Goal: Task Accomplishment & Management: Manage account settings

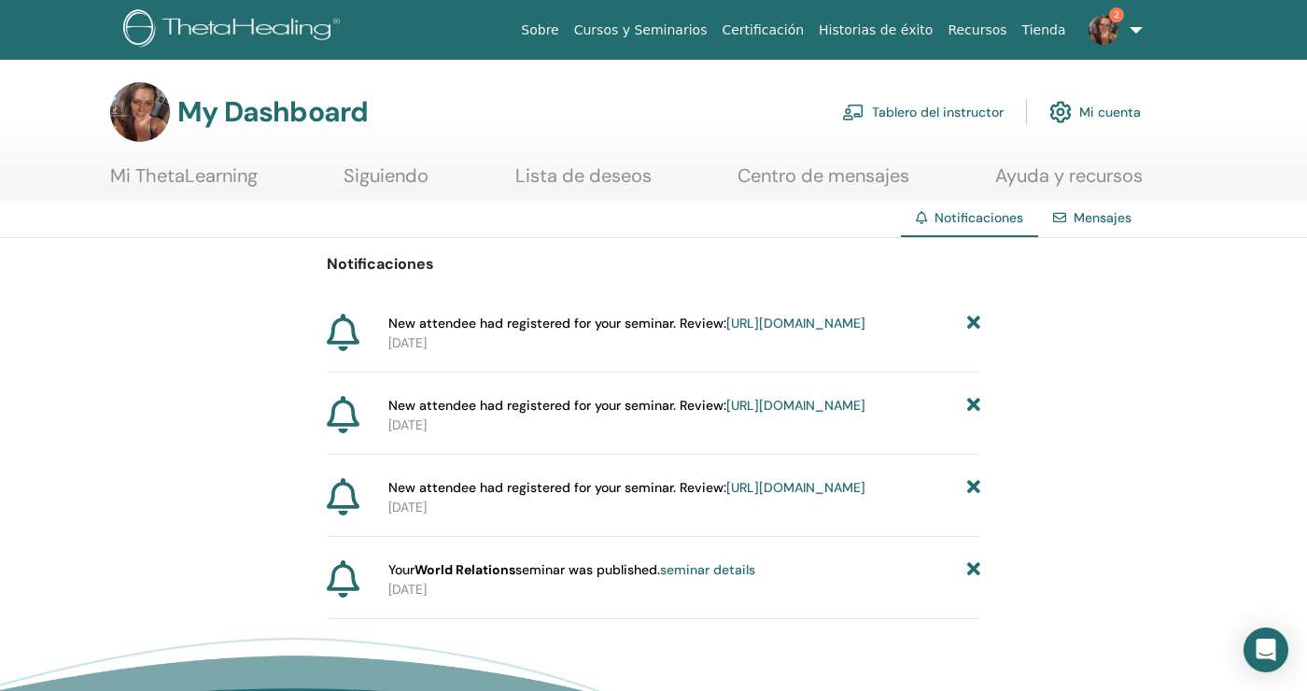
click at [979, 111] on link "Tablero del instructor" at bounding box center [922, 111] width 161 height 41
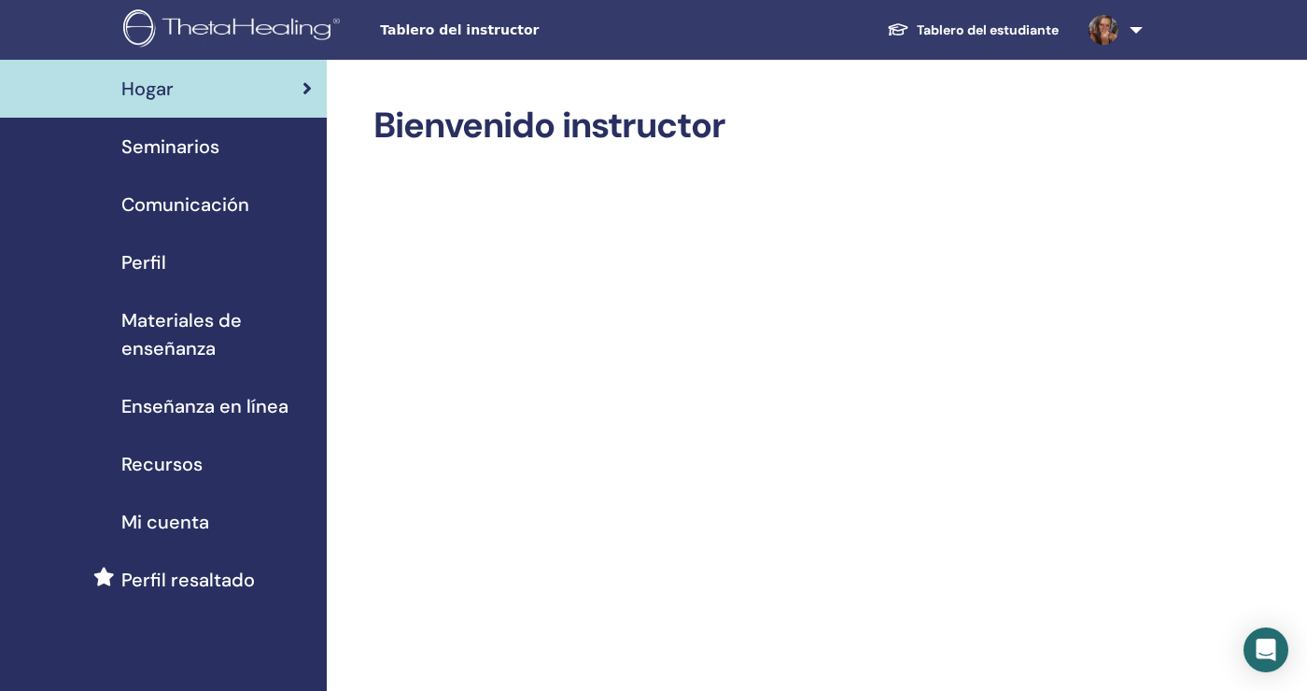
click at [175, 532] on span "Mi cuenta" at bounding box center [165, 522] width 88 height 28
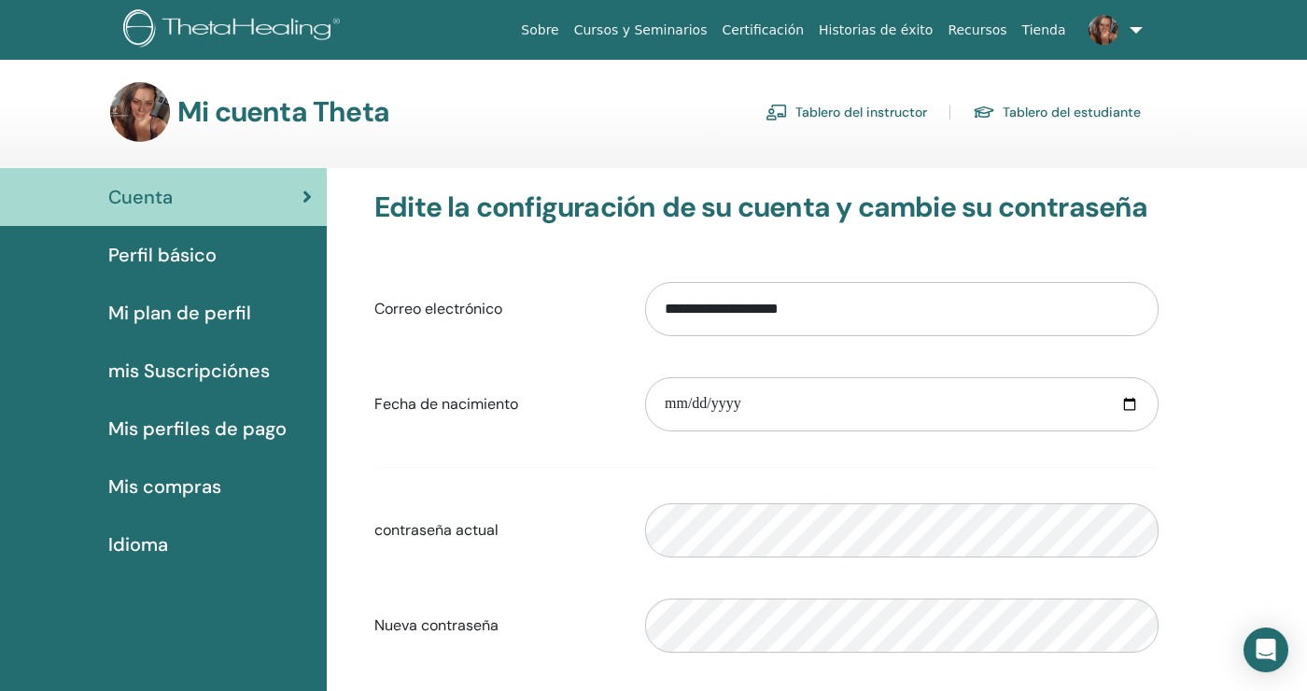
click at [237, 432] on span "Mis perfiles de pago" at bounding box center [197, 428] width 178 height 28
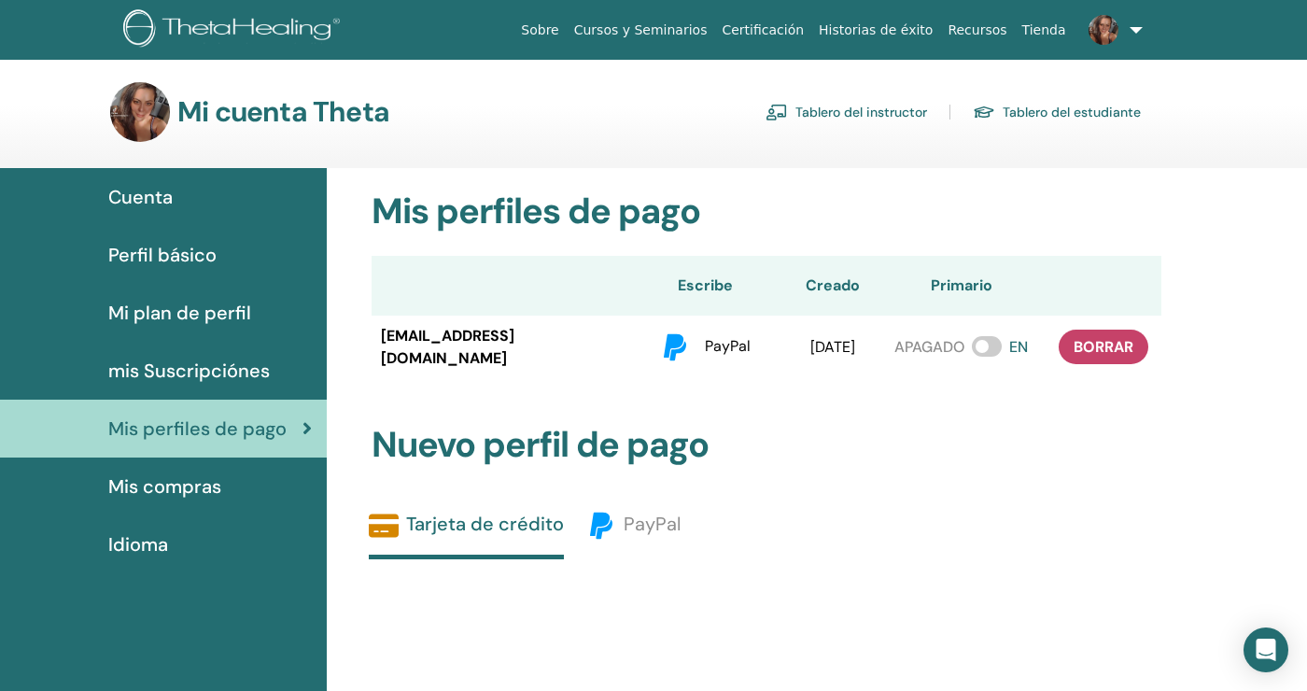
click at [202, 315] on span "Mi plan de perfil" at bounding box center [179, 313] width 143 height 28
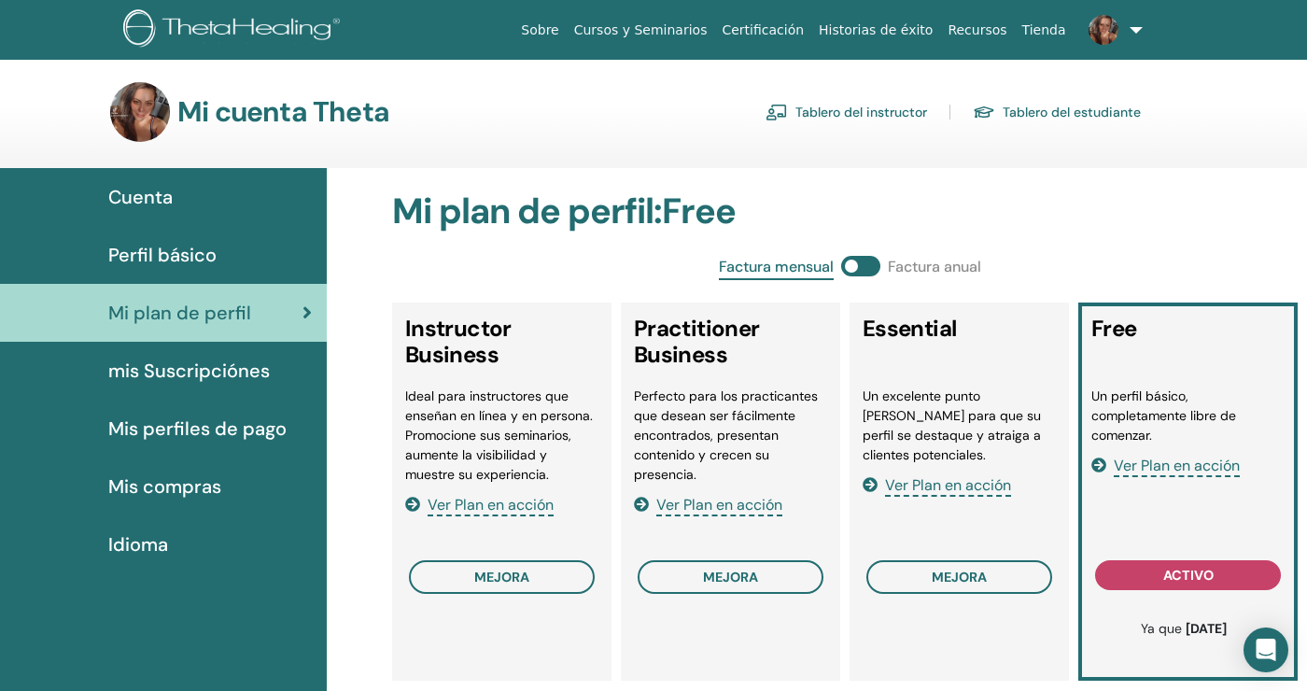
click at [208, 248] on span "Perfil básico" at bounding box center [162, 255] width 108 height 28
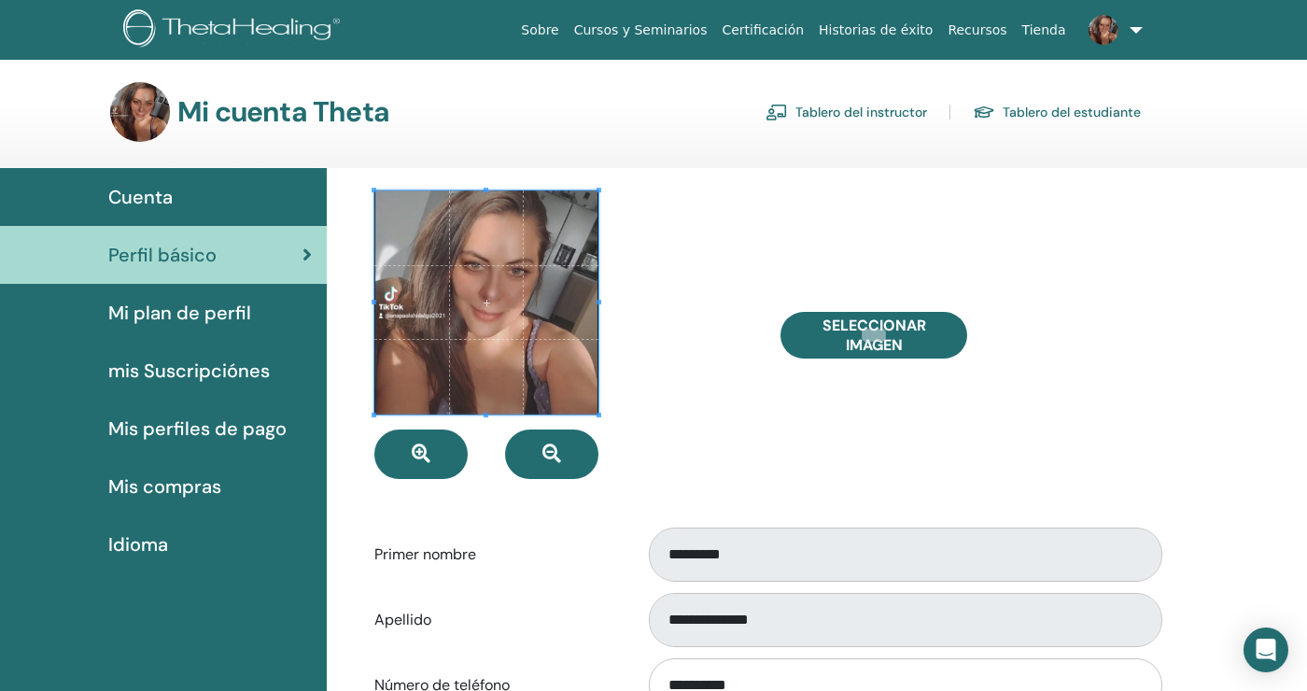
click at [1098, 124] on link "Tablero del estudiante" at bounding box center [1057, 112] width 168 height 30
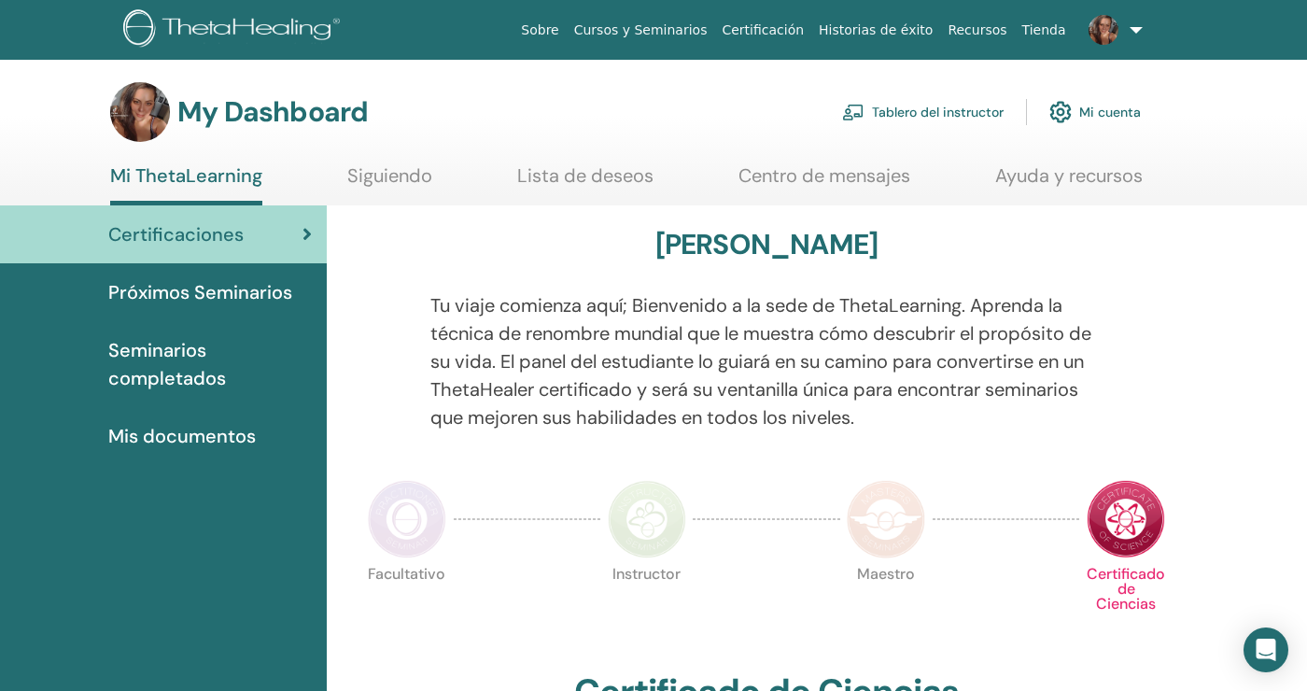
click at [245, 281] on span "Próximos Seminarios" at bounding box center [200, 292] width 184 height 28
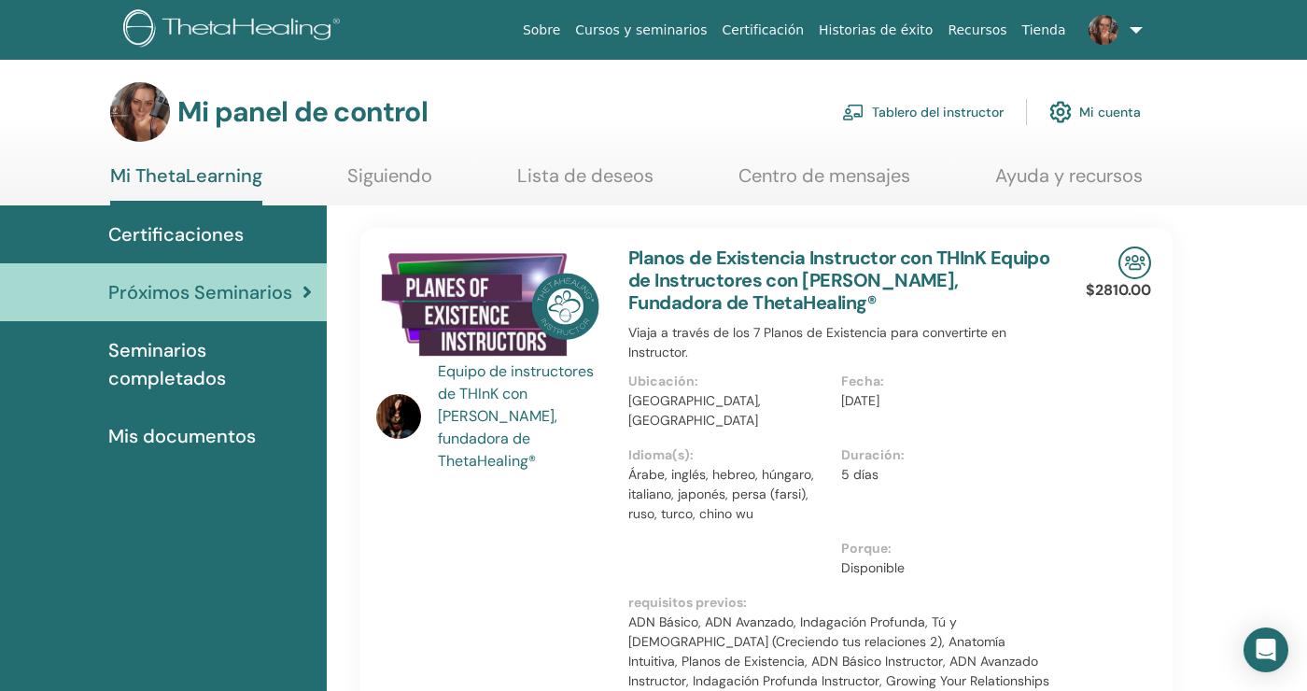
click at [218, 370] on font "Seminarios completados" at bounding box center [167, 364] width 118 height 52
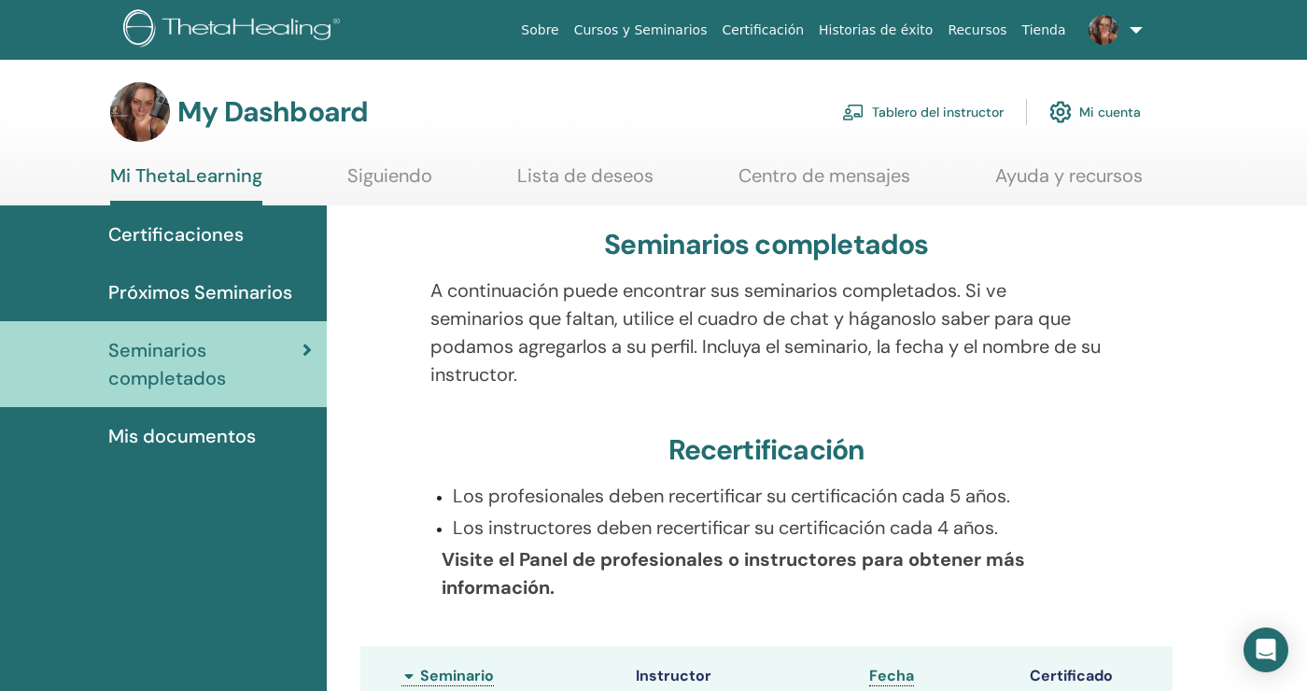
click at [927, 115] on link "Tablero del instructor" at bounding box center [922, 111] width 161 height 41
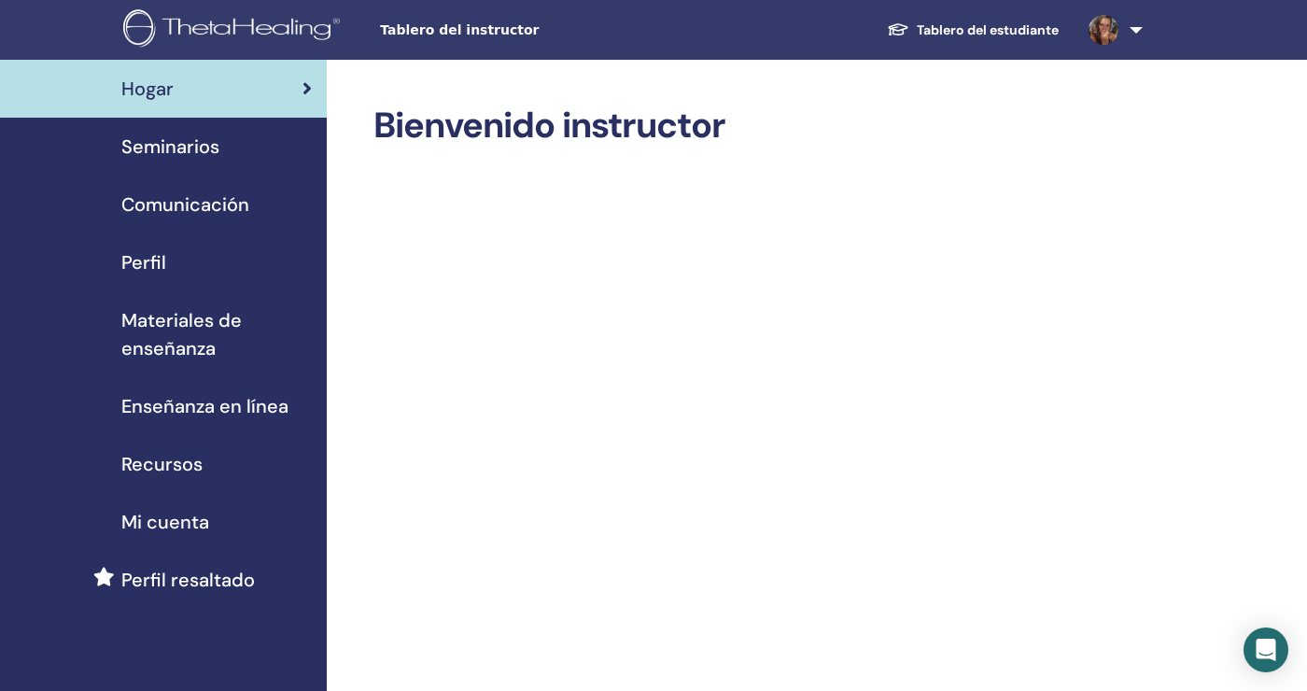
click at [194, 344] on span "Materiales de enseñanza" at bounding box center [216, 334] width 190 height 56
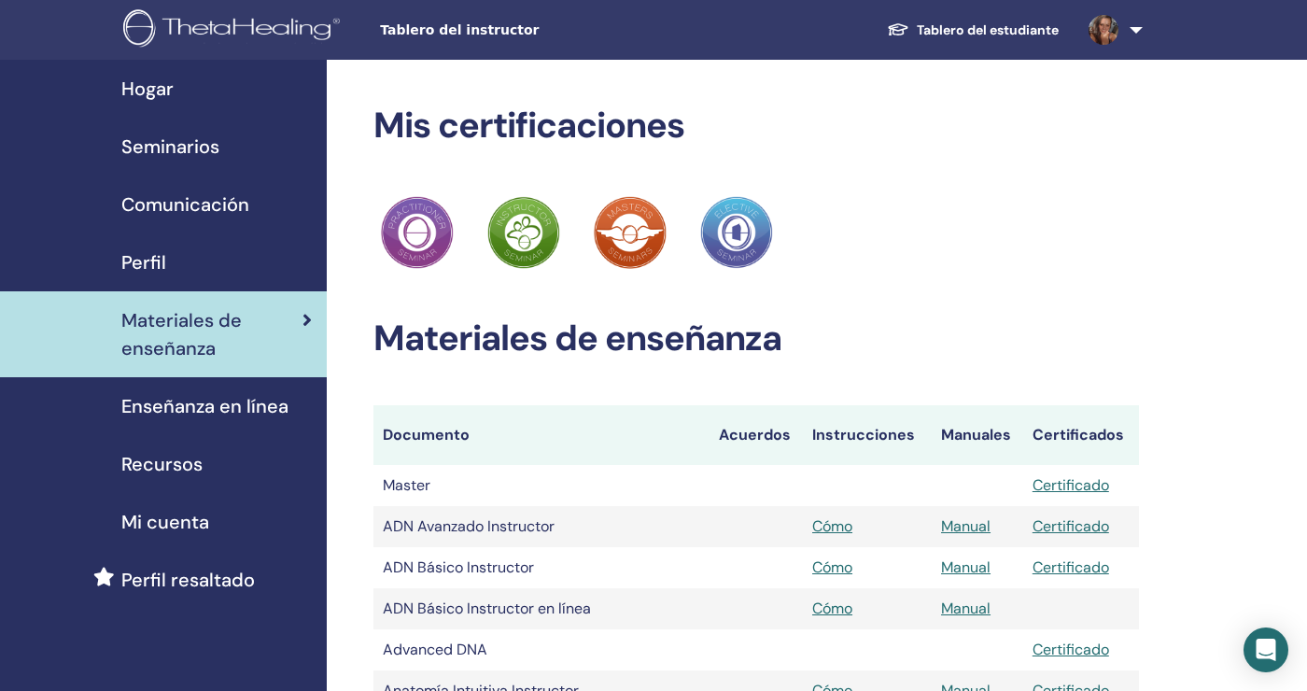
click at [189, 469] on span "Recursos" at bounding box center [161, 464] width 81 height 28
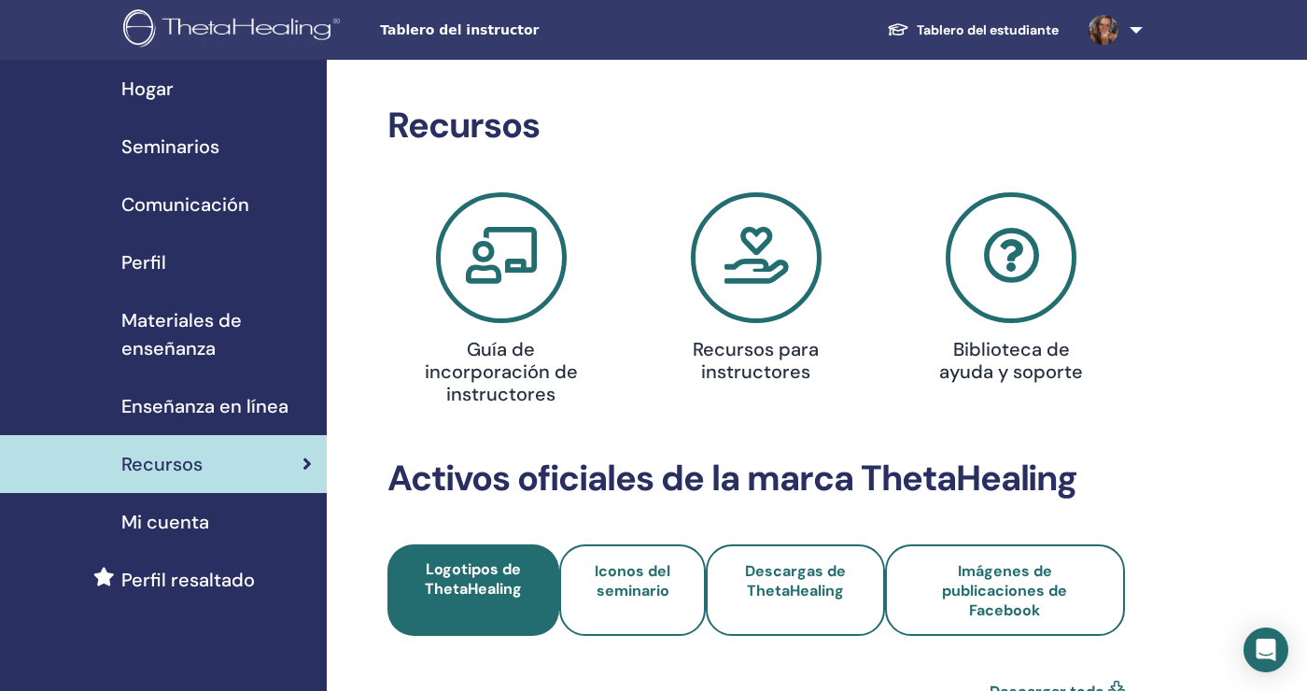
click at [270, 412] on font "Enseñanza en línea" at bounding box center [204, 406] width 167 height 24
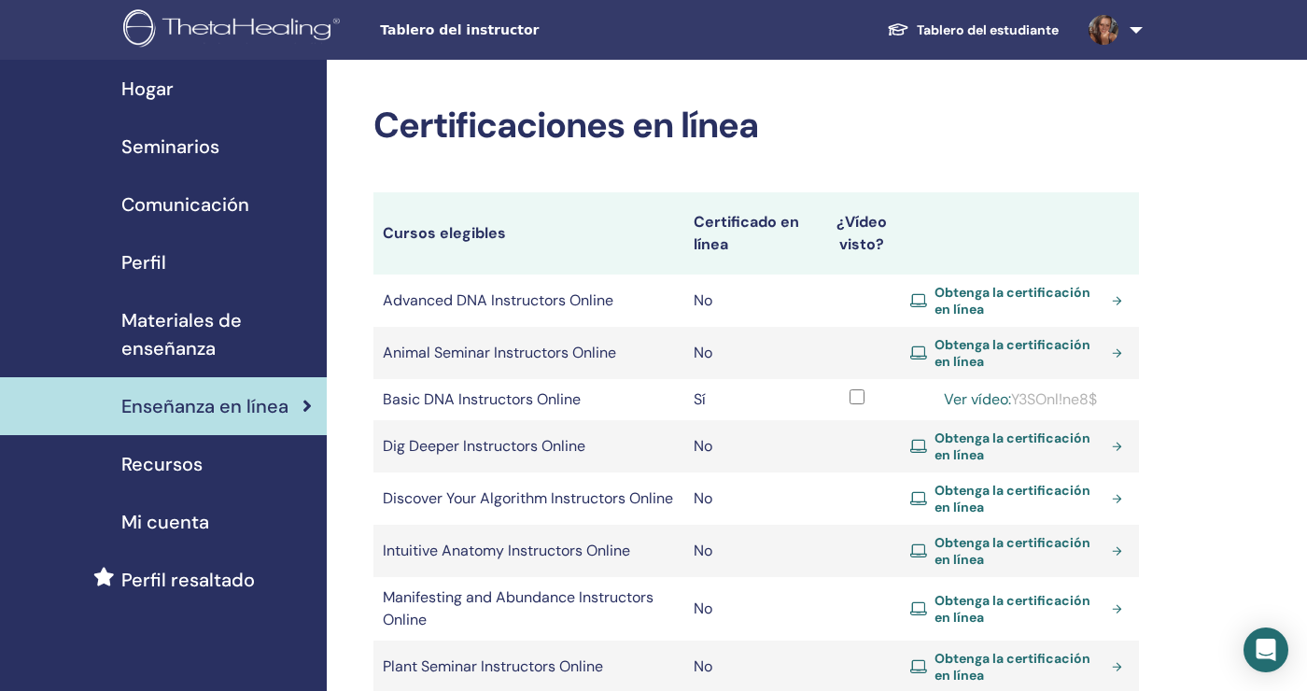
click at [197, 154] on span "Seminarios" at bounding box center [170, 147] width 98 height 28
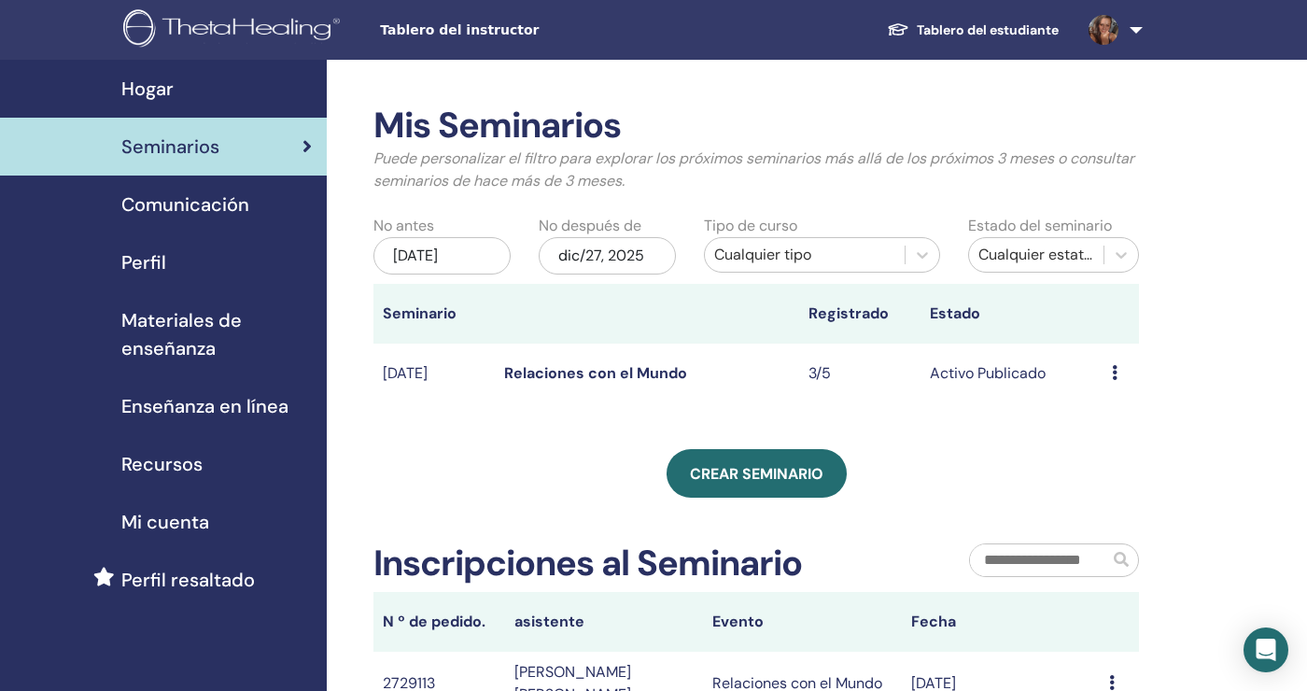
click at [1115, 371] on icon at bounding box center [1115, 372] width 6 height 15
click at [1117, 406] on link "Editar" at bounding box center [1098, 414] width 41 height 20
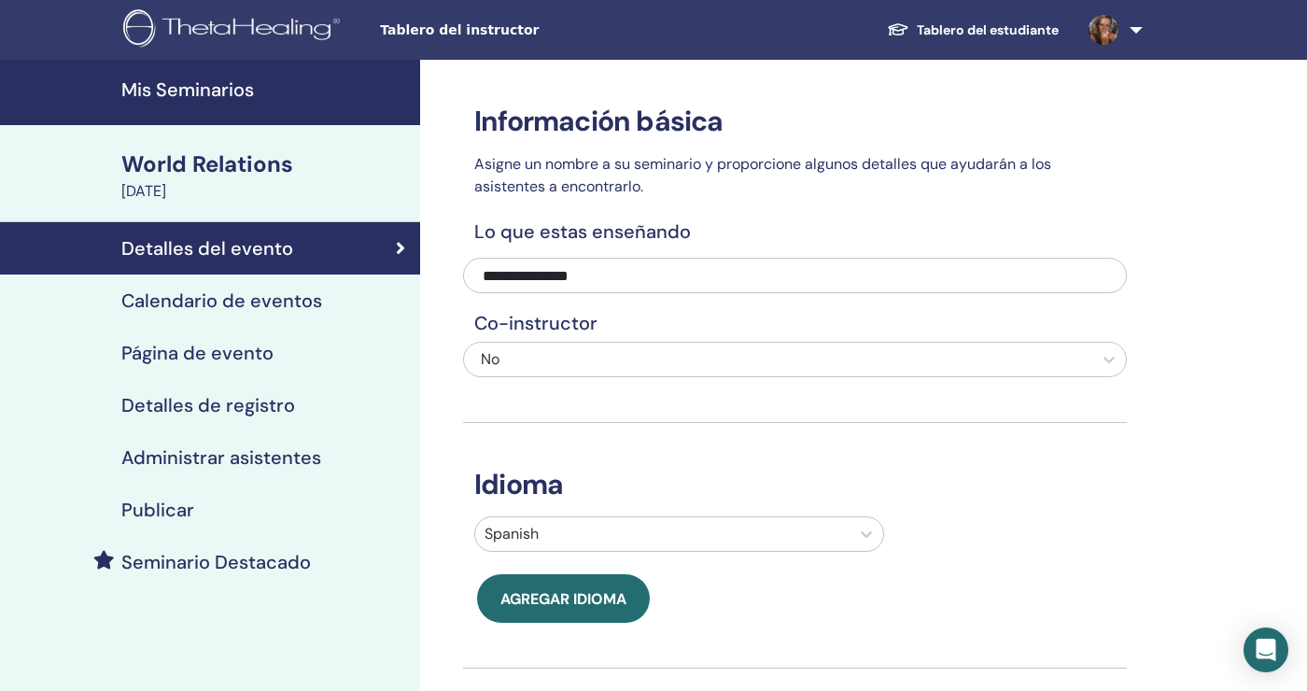
click at [265, 455] on h4 "Administrar asistentes" at bounding box center [221, 457] width 200 height 22
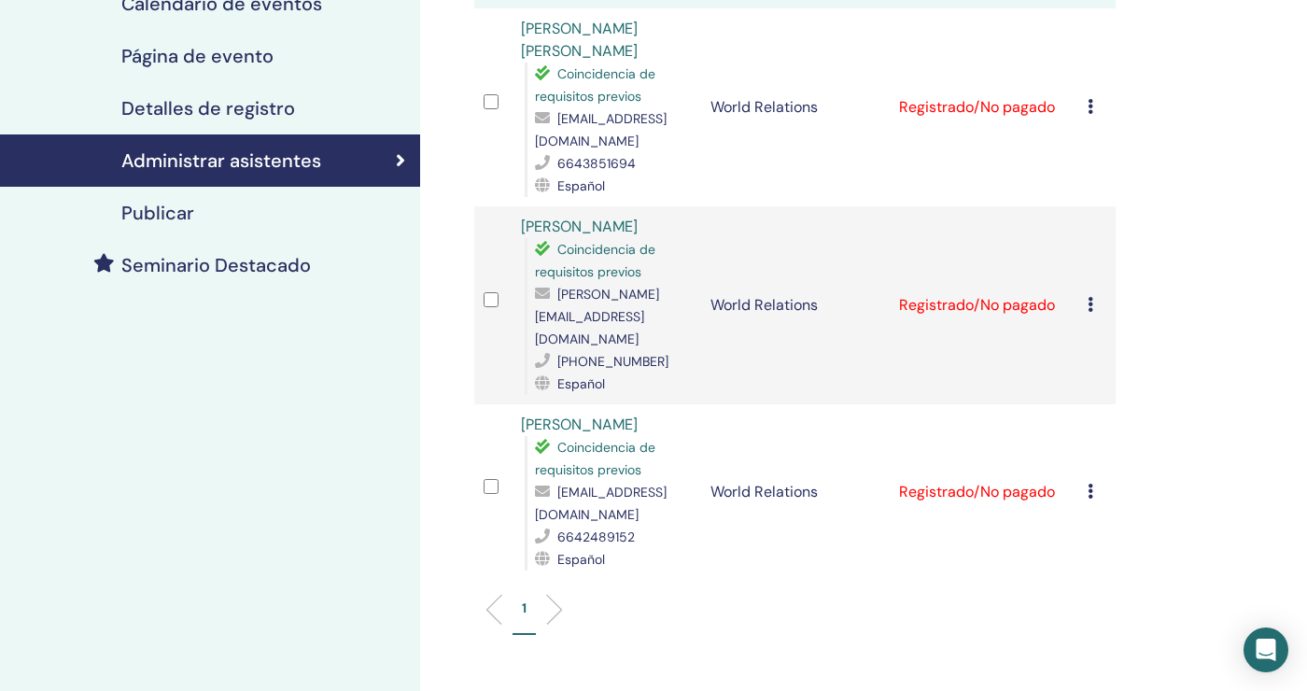
scroll to position [310, 0]
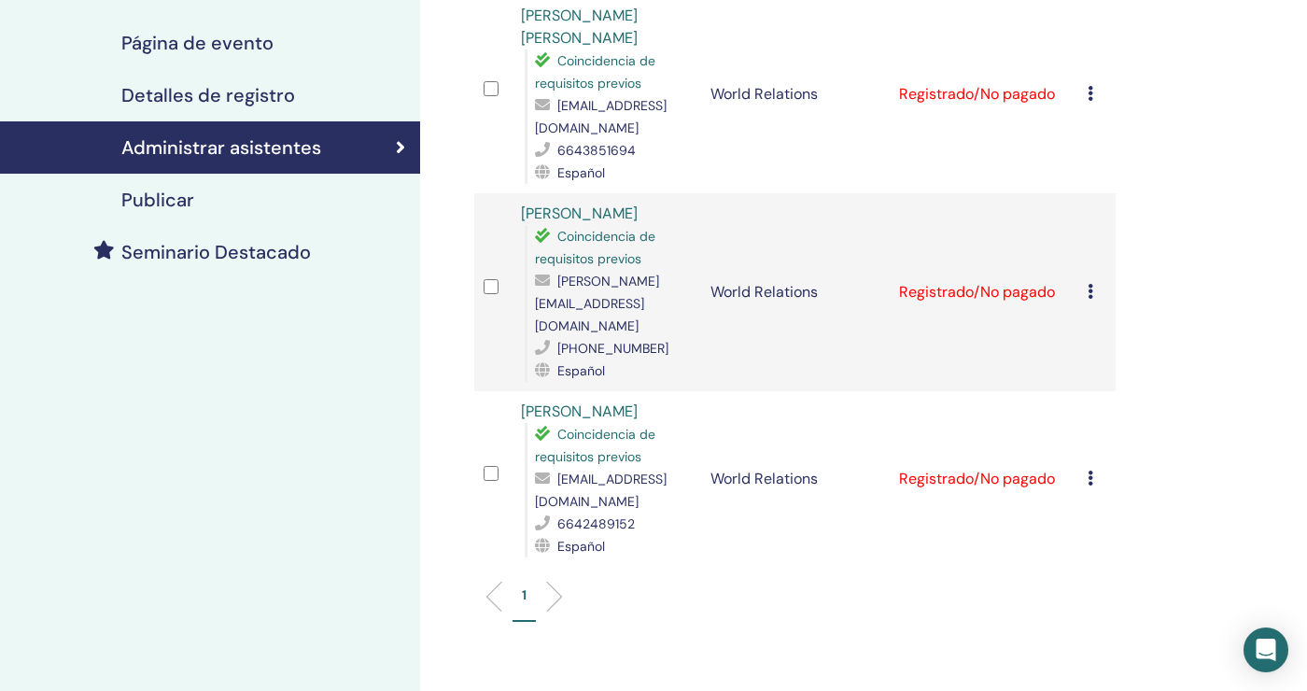
click at [1101, 468] on div "Cancelar registro No autocertificar Marcar como pagado Marcar como no pagado Ma…" at bounding box center [1096, 479] width 19 height 22
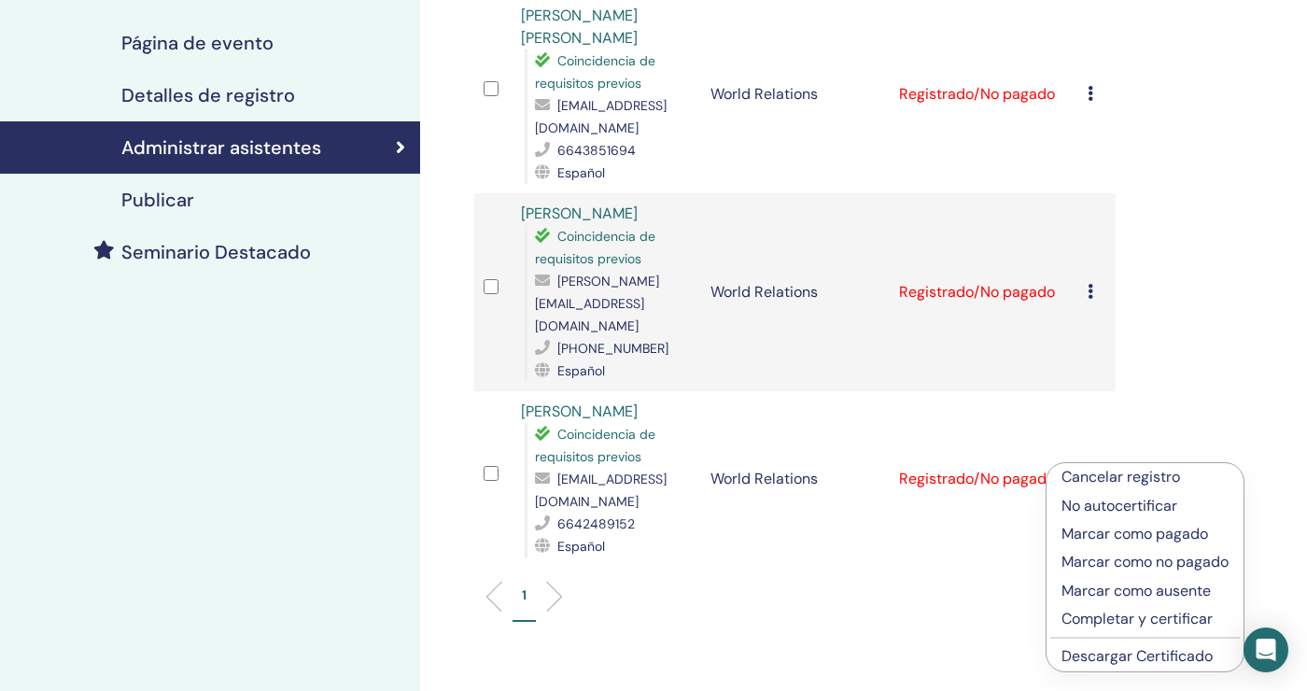
click at [1194, 533] on p "Marcar como pagado" at bounding box center [1144, 534] width 167 height 22
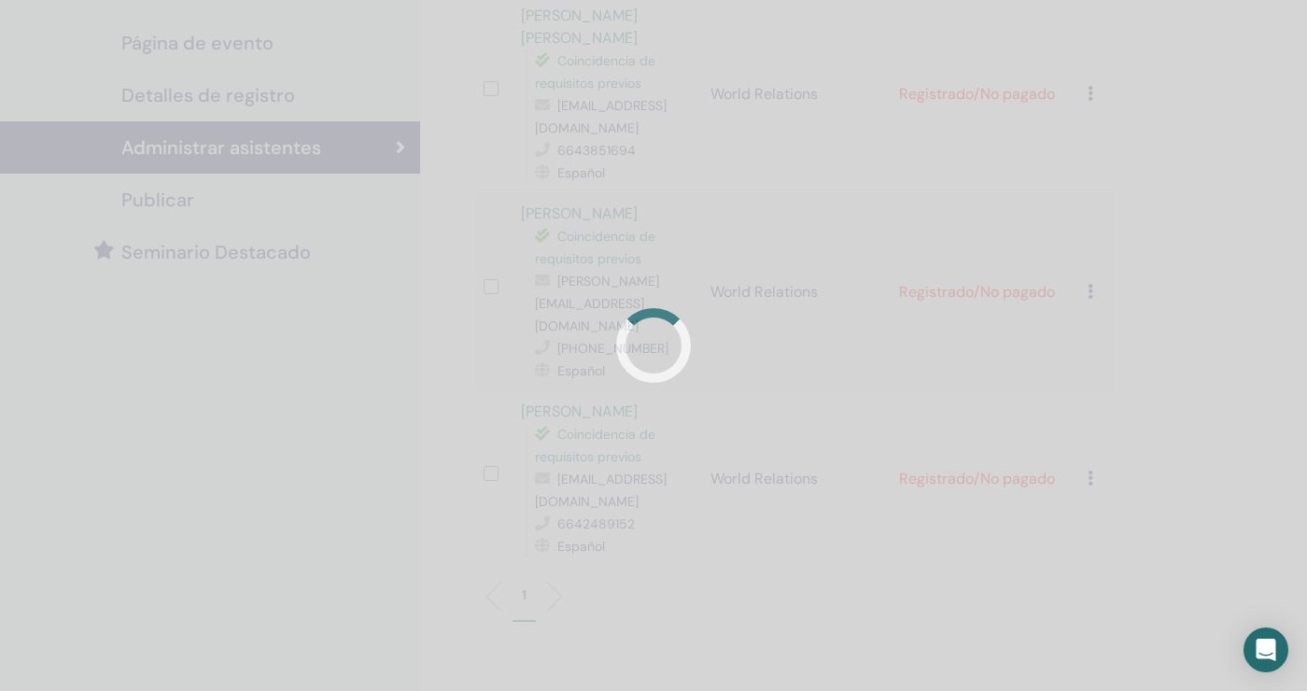
scroll to position [344, 0]
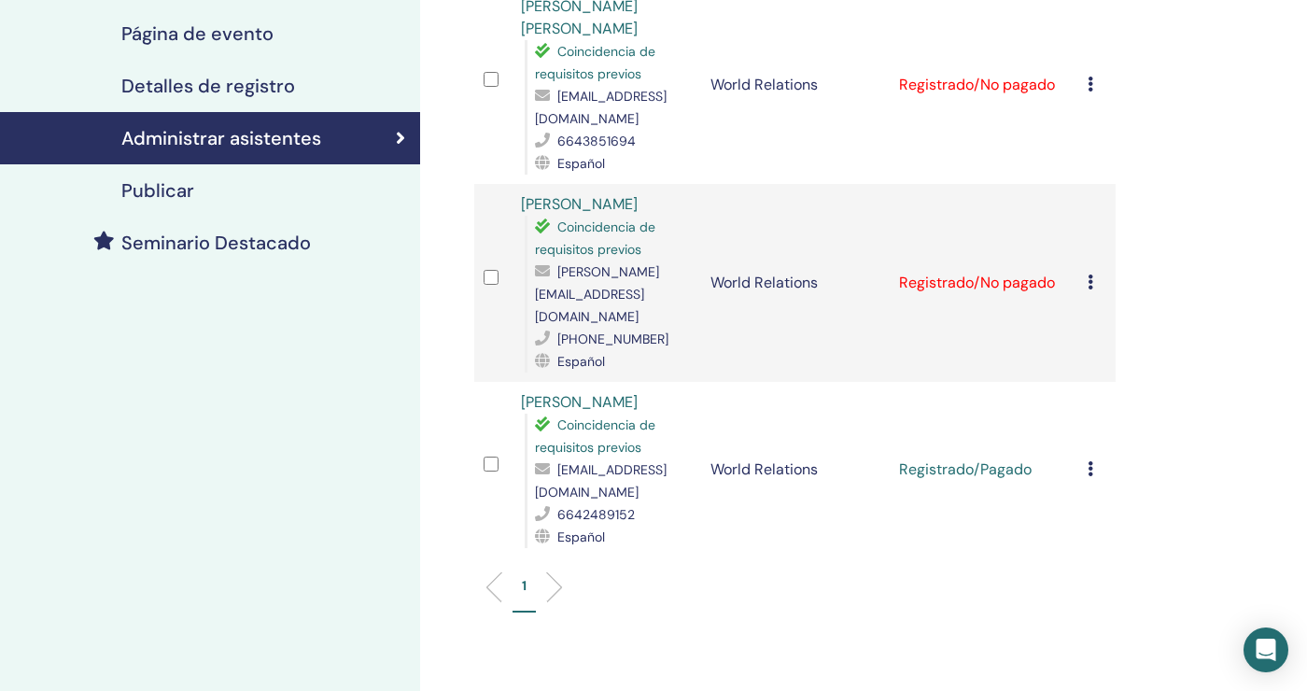
scroll to position [344, 0]
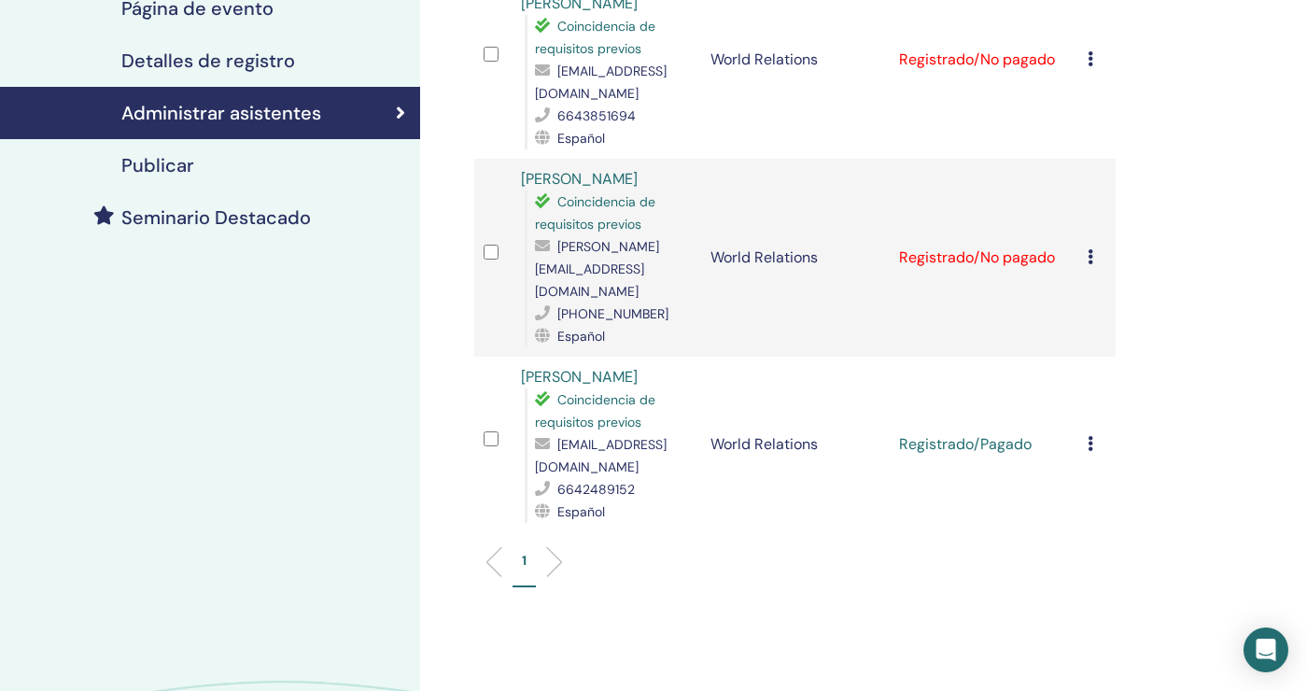
click at [1095, 256] on div "Cancelar registro No autocertificar Marcar como pagado Marcar como no pagado Ma…" at bounding box center [1096, 257] width 19 height 22
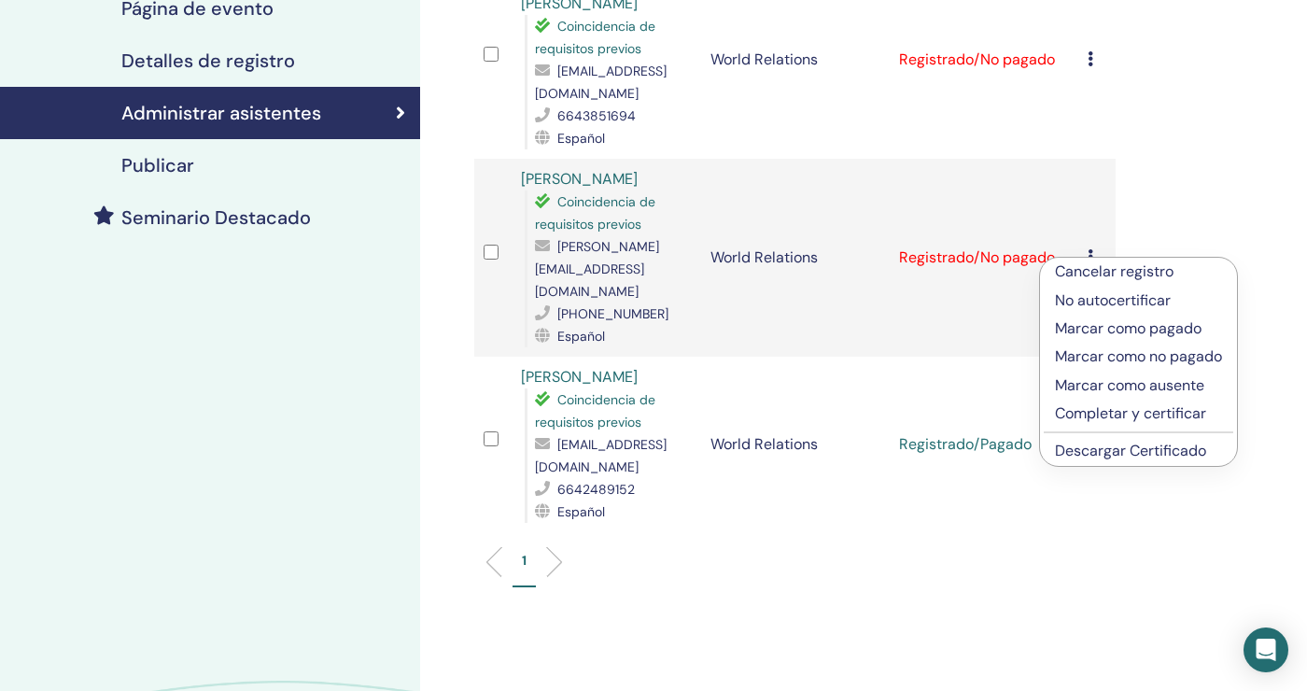
click at [1206, 364] on p "Marcar como no pagado" at bounding box center [1138, 356] width 167 height 22
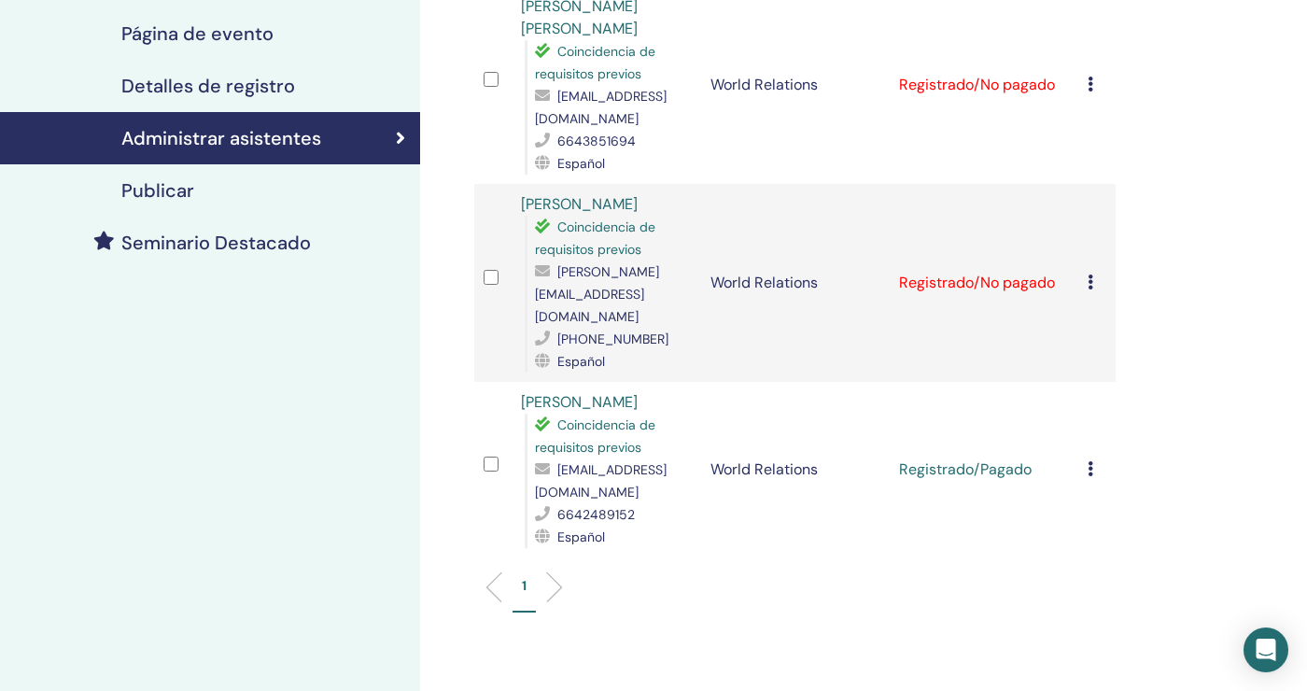
scroll to position [344, 0]
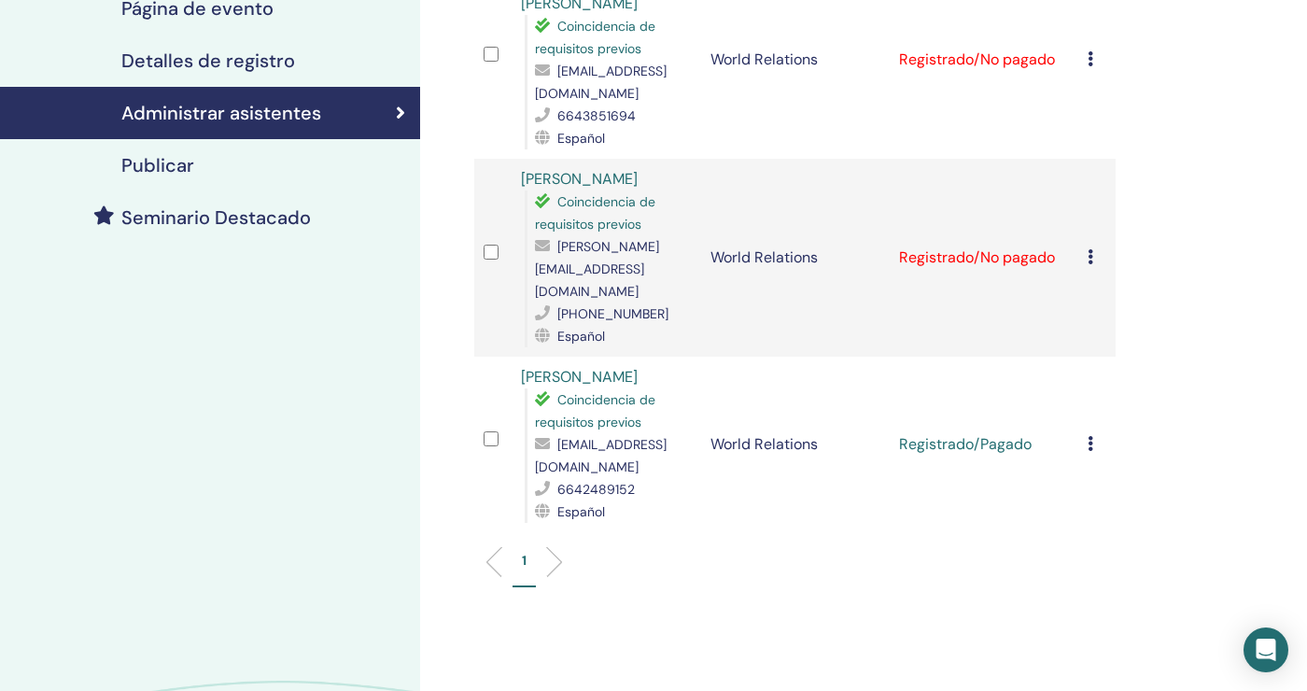
click at [1088, 249] on icon at bounding box center [1090, 256] width 6 height 15
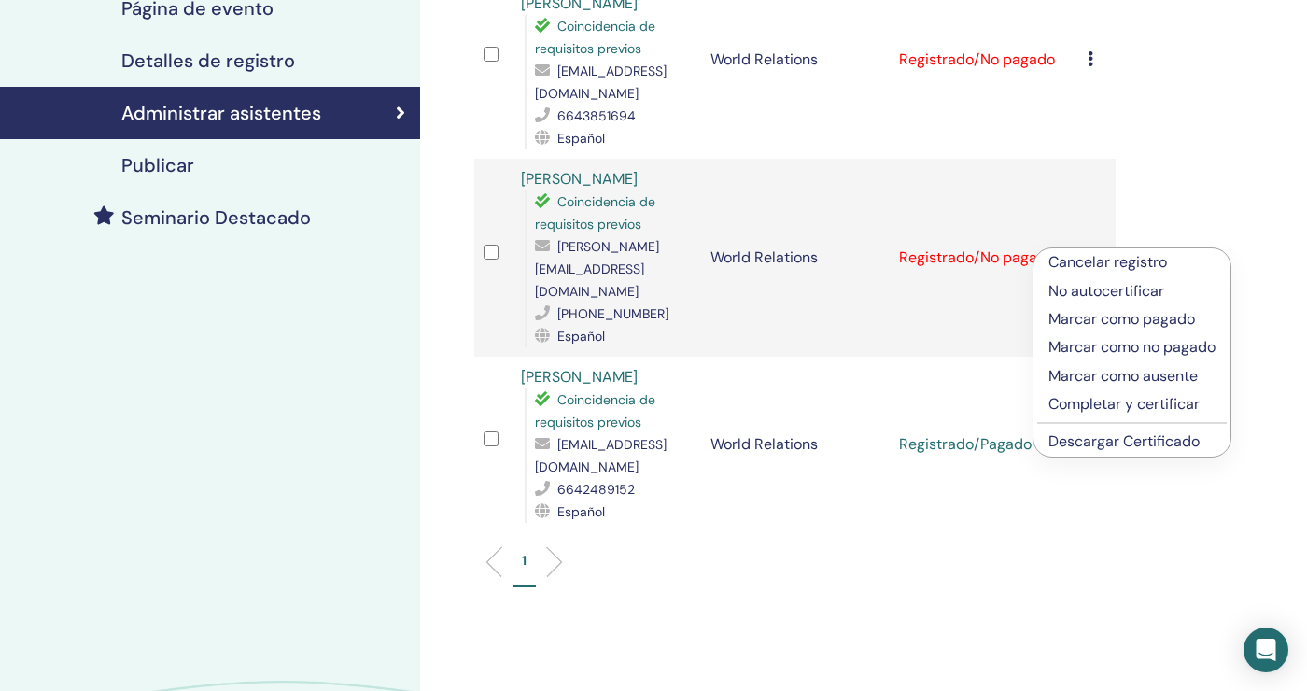
click at [1166, 321] on p "Marcar como pagado" at bounding box center [1131, 319] width 167 height 22
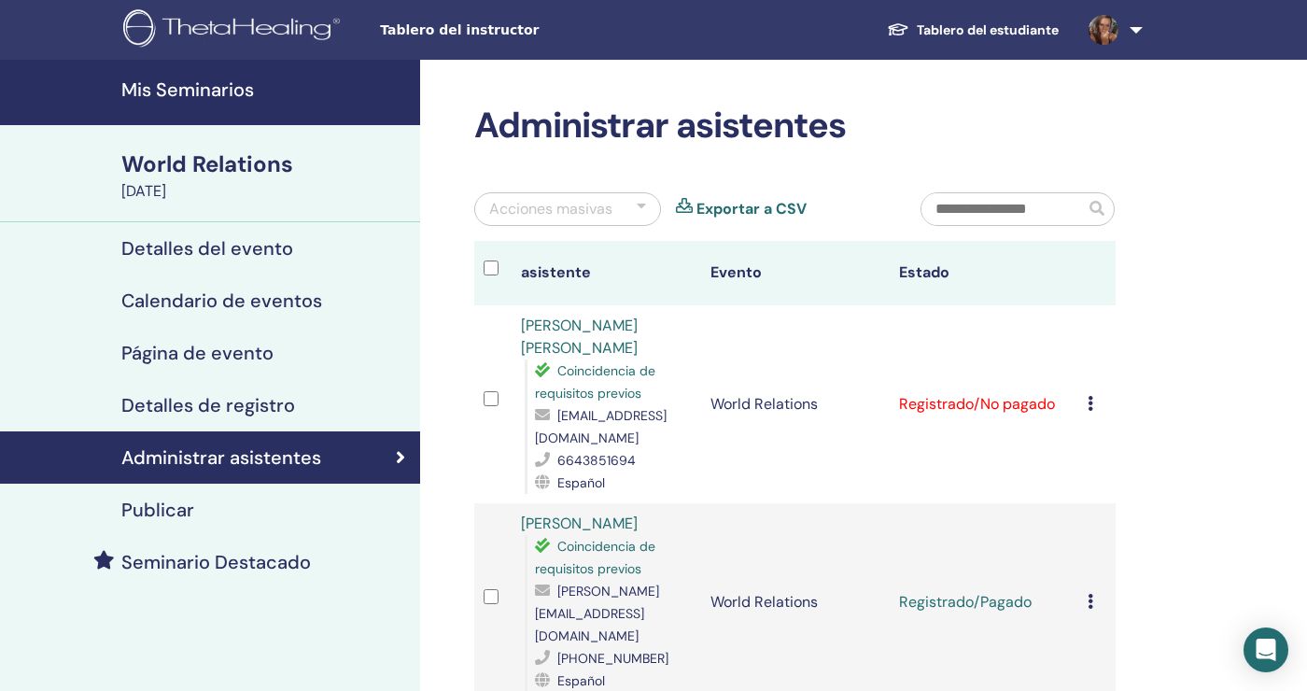
click at [1089, 404] on icon at bounding box center [1090, 403] width 6 height 15
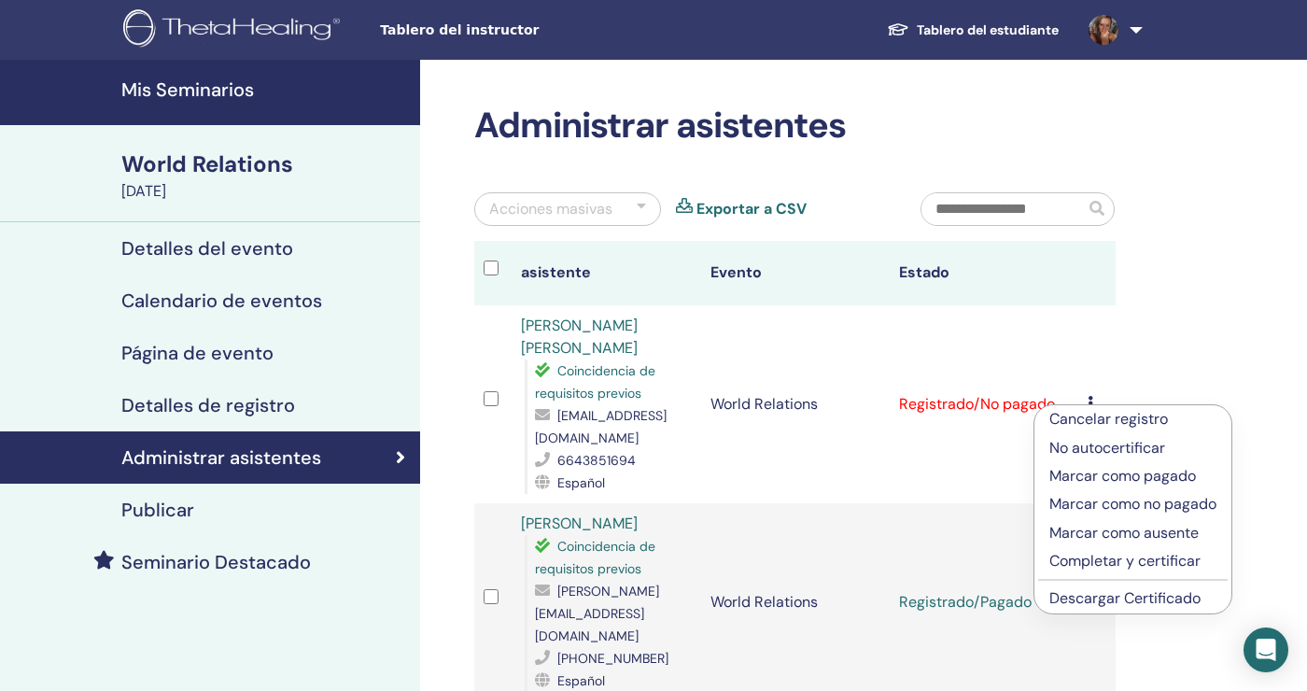
click at [1171, 475] on p "Marcar como pagado" at bounding box center [1132, 476] width 167 height 22
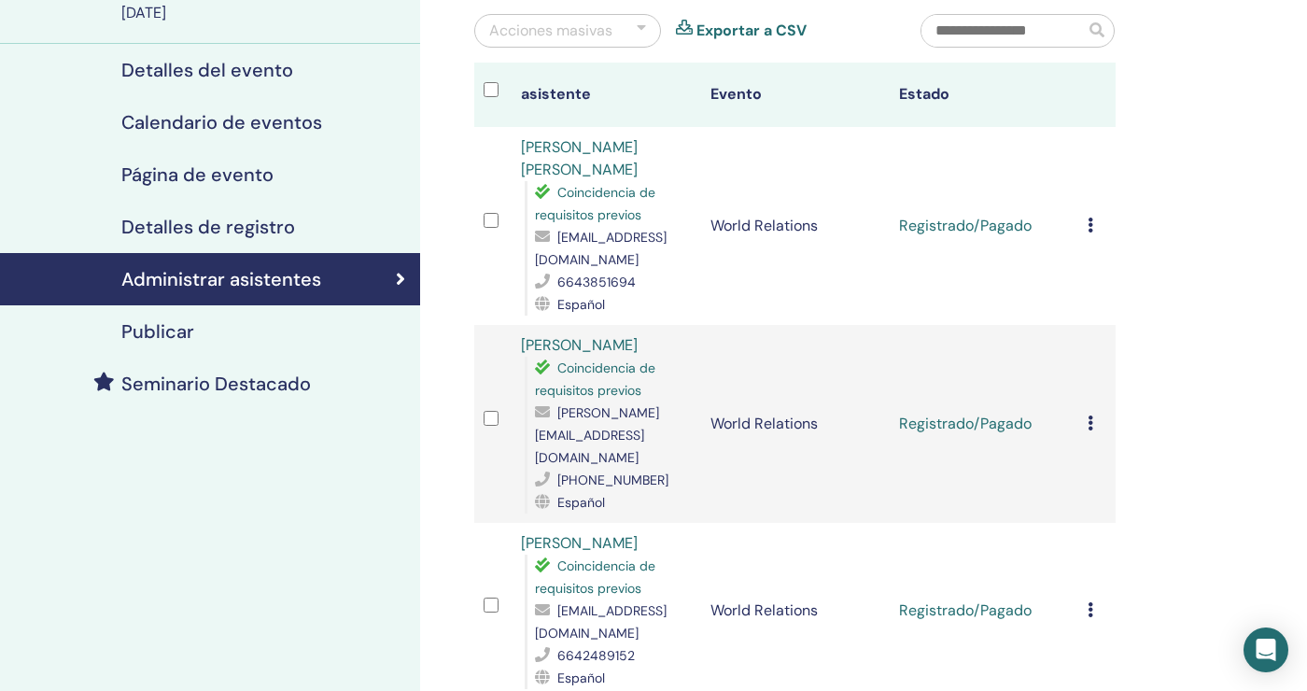
scroll to position [178, 0]
click at [1089, 229] on icon at bounding box center [1090, 224] width 6 height 15
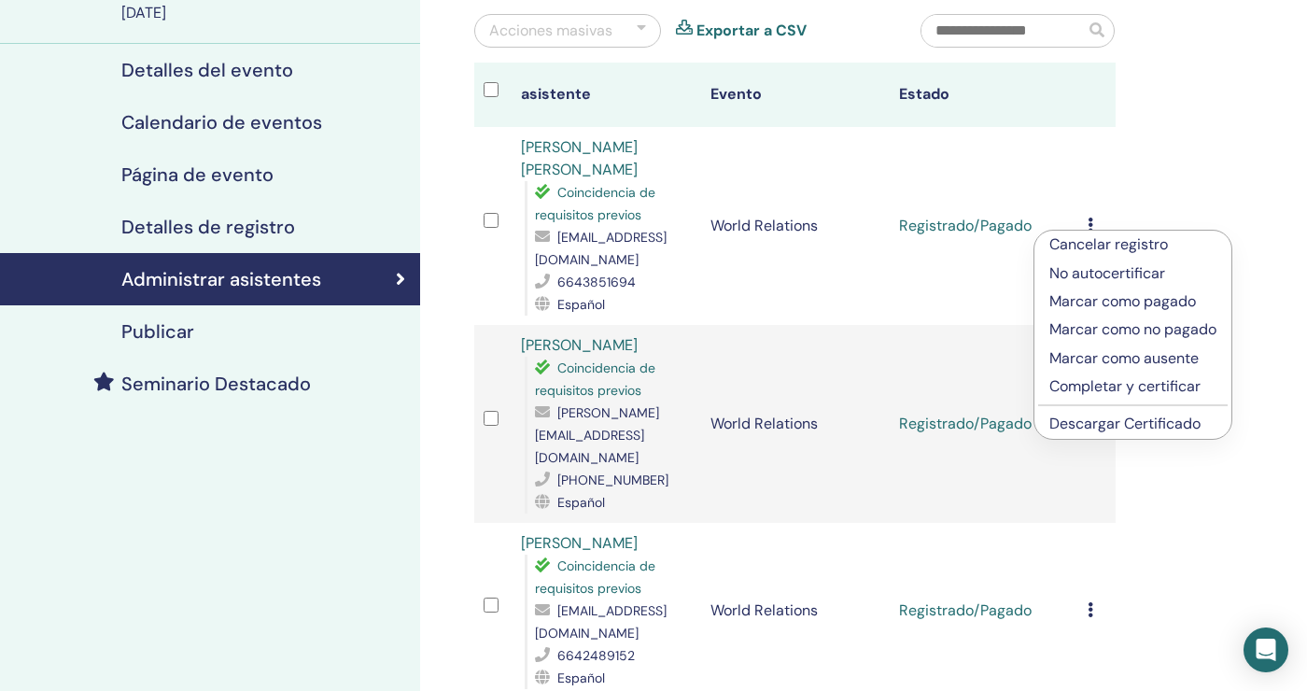
click at [1182, 425] on link "Descargar Certificado" at bounding box center [1124, 423] width 151 height 20
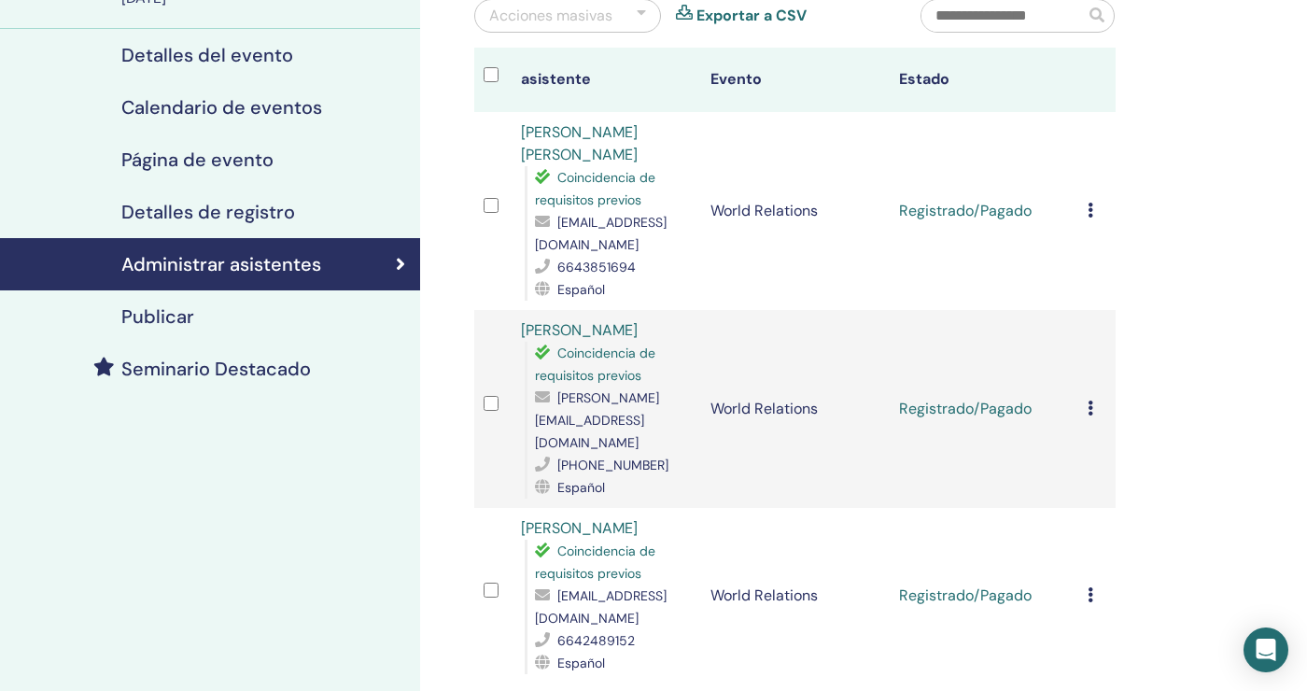
scroll to position [238, 0]
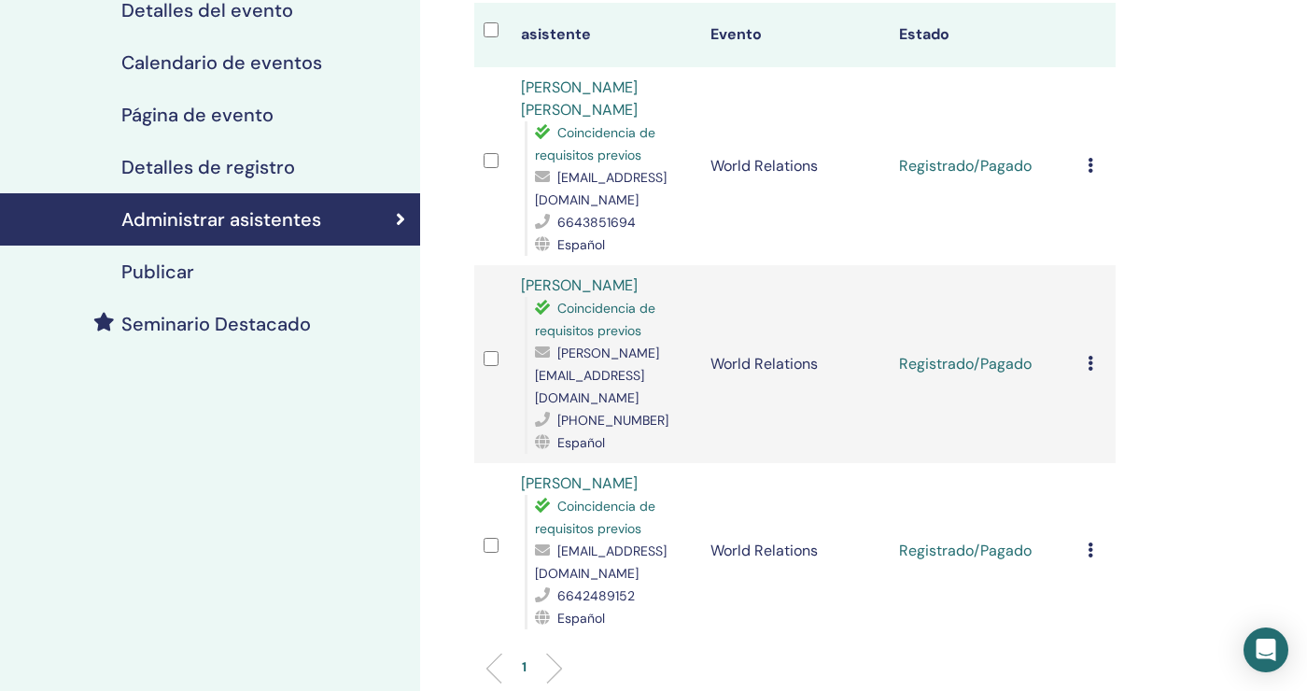
click at [1092, 356] on icon at bounding box center [1090, 363] width 6 height 15
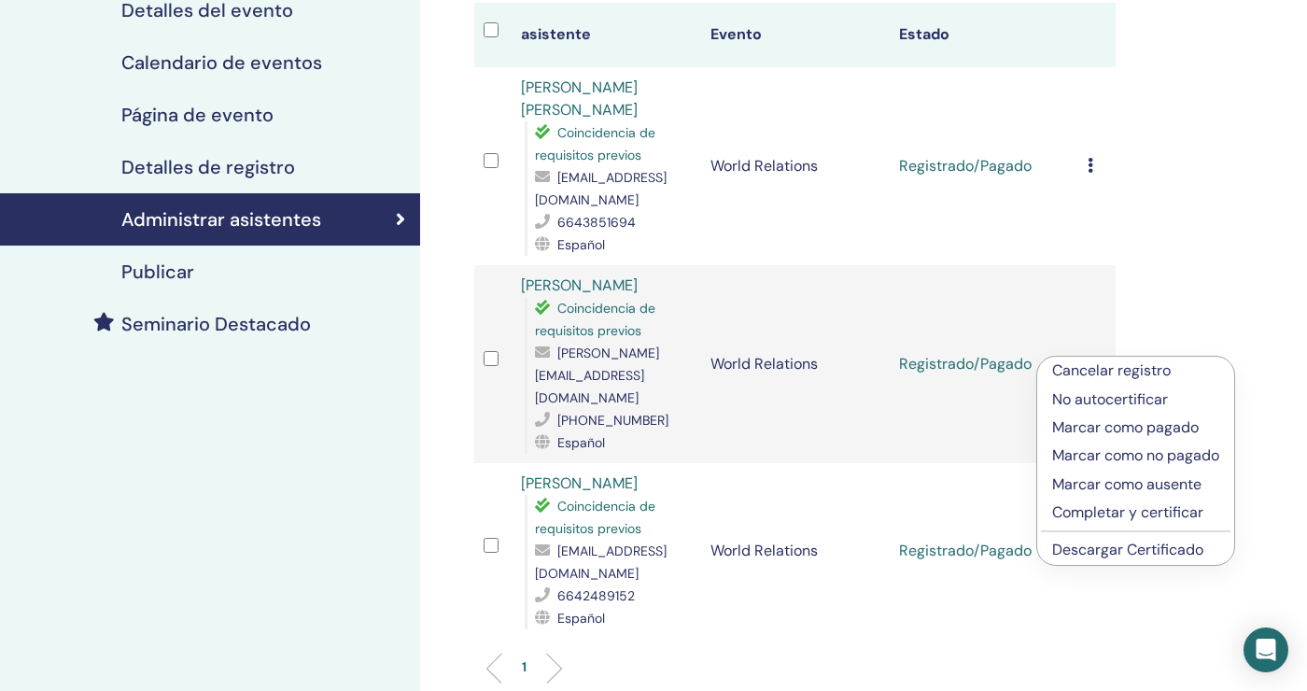
click at [1156, 551] on link "Descargar Certificado" at bounding box center [1127, 549] width 151 height 20
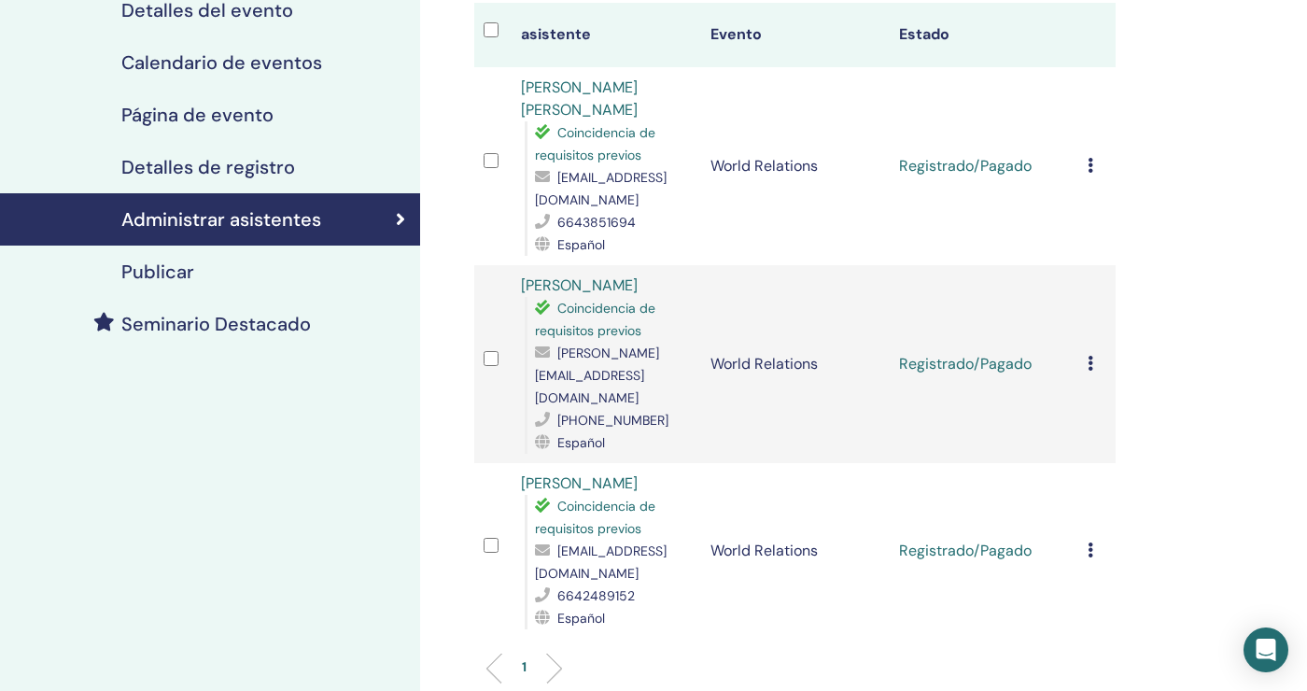
click at [1090, 356] on icon at bounding box center [1090, 363] width 6 height 15
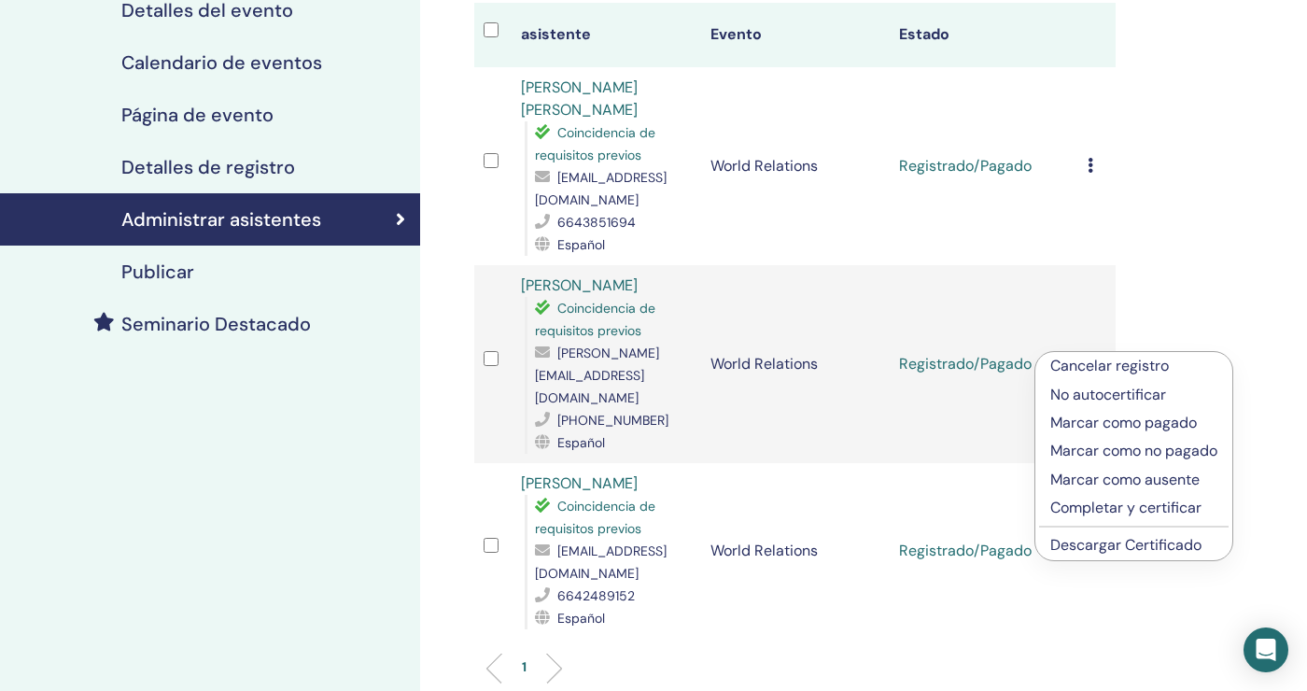
click at [1160, 541] on link "Descargar Certificado" at bounding box center [1125, 545] width 151 height 20
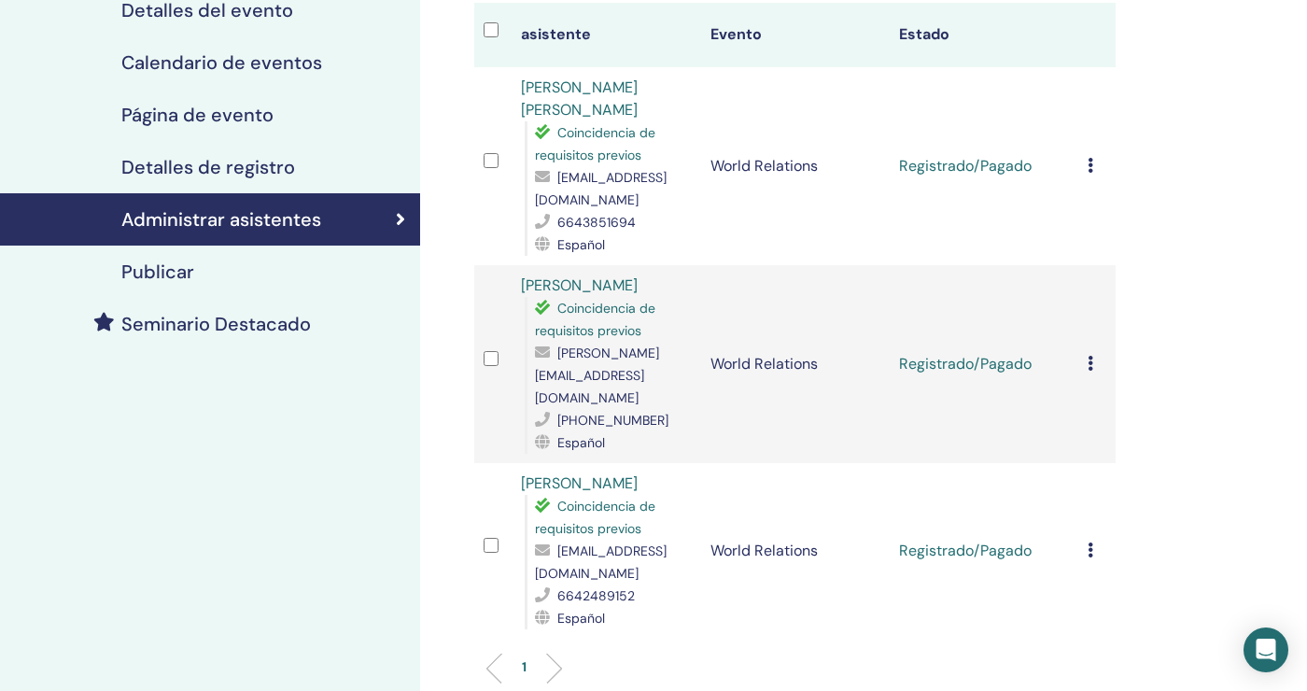
click at [1101, 159] on div "Cancelar registro No autocertificar Marcar como pagado Marcar como no pagado Ma…" at bounding box center [1096, 166] width 19 height 22
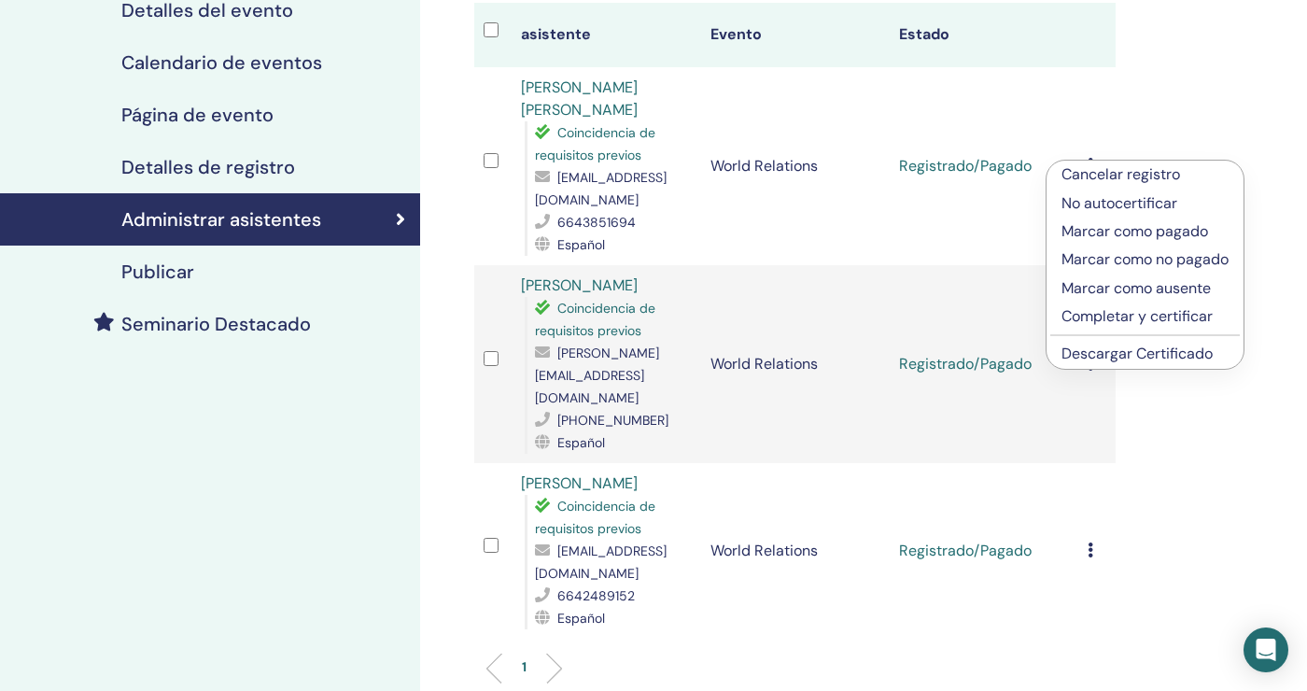
click at [1188, 347] on link "Descargar Certificado" at bounding box center [1136, 353] width 151 height 20
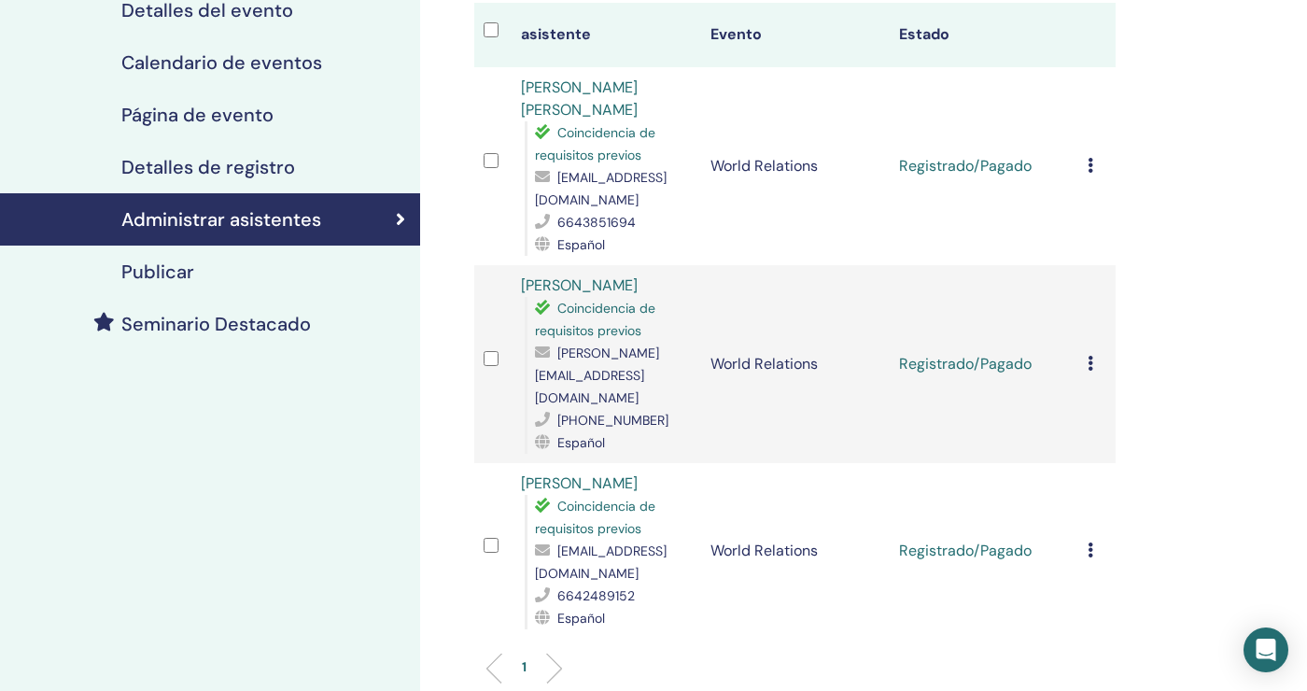
click at [1089, 163] on icon at bounding box center [1090, 165] width 6 height 15
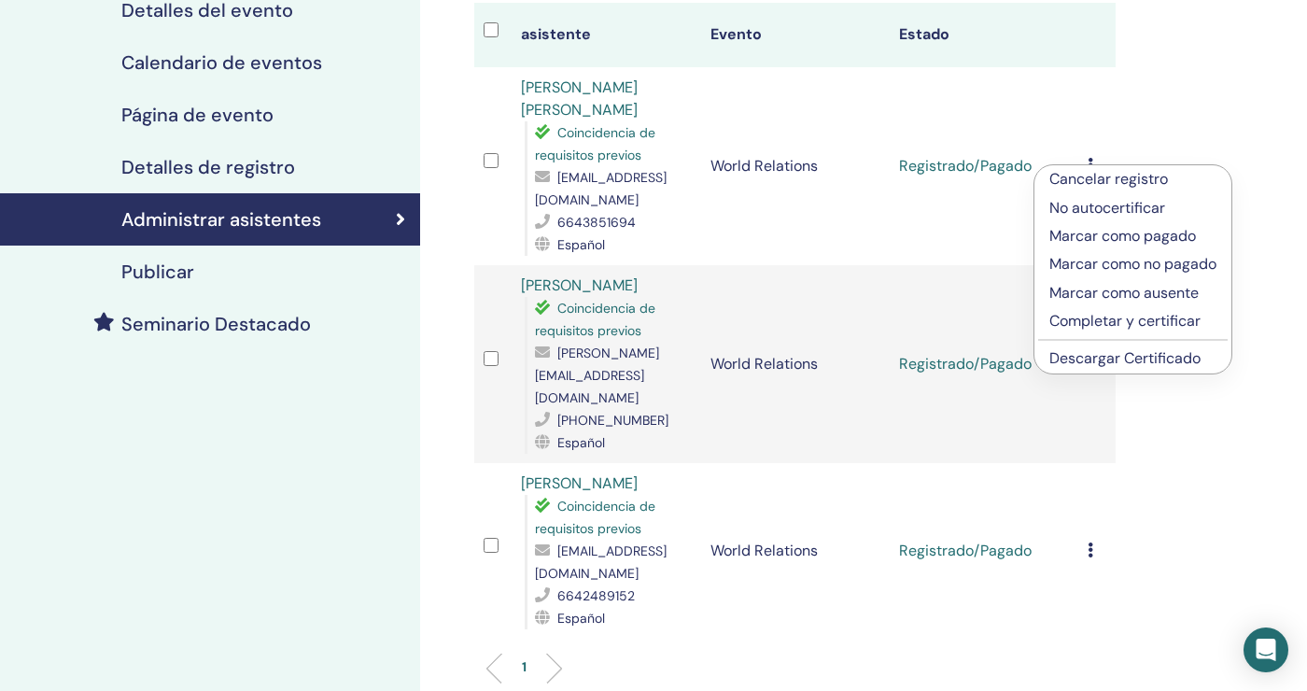
click at [1179, 316] on p "Completar y certificar" at bounding box center [1132, 321] width 167 height 22
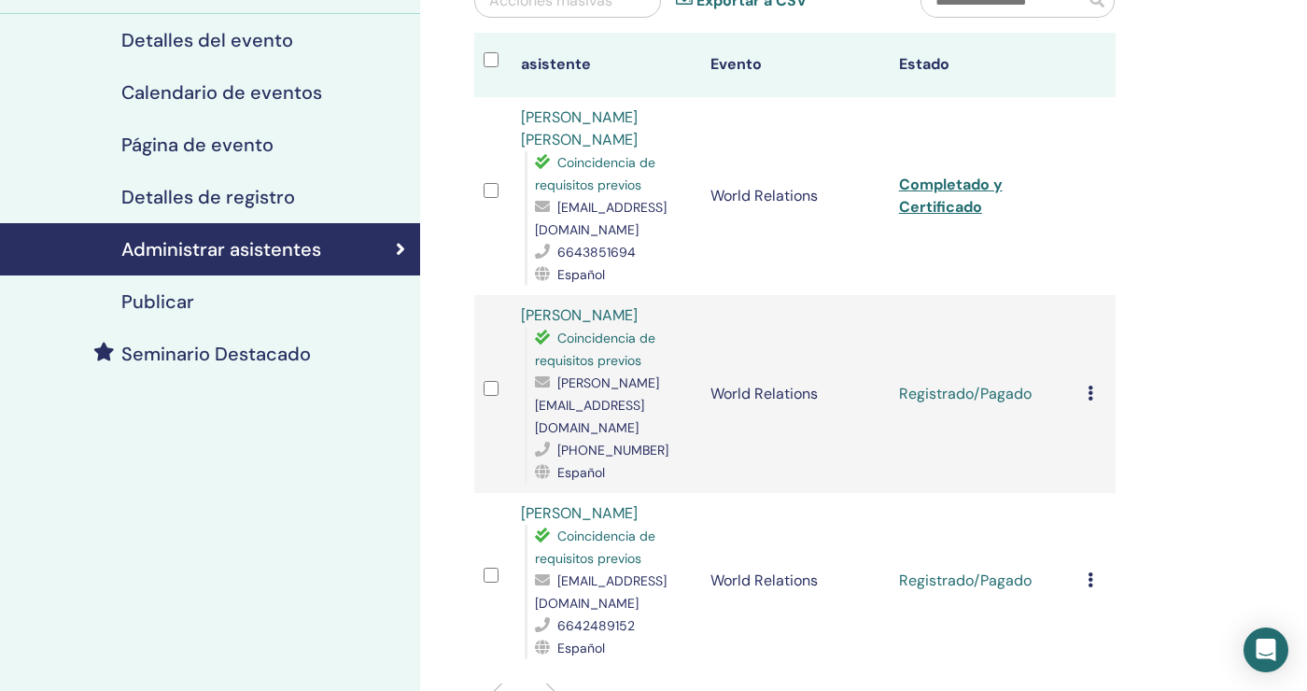
scroll to position [238, 0]
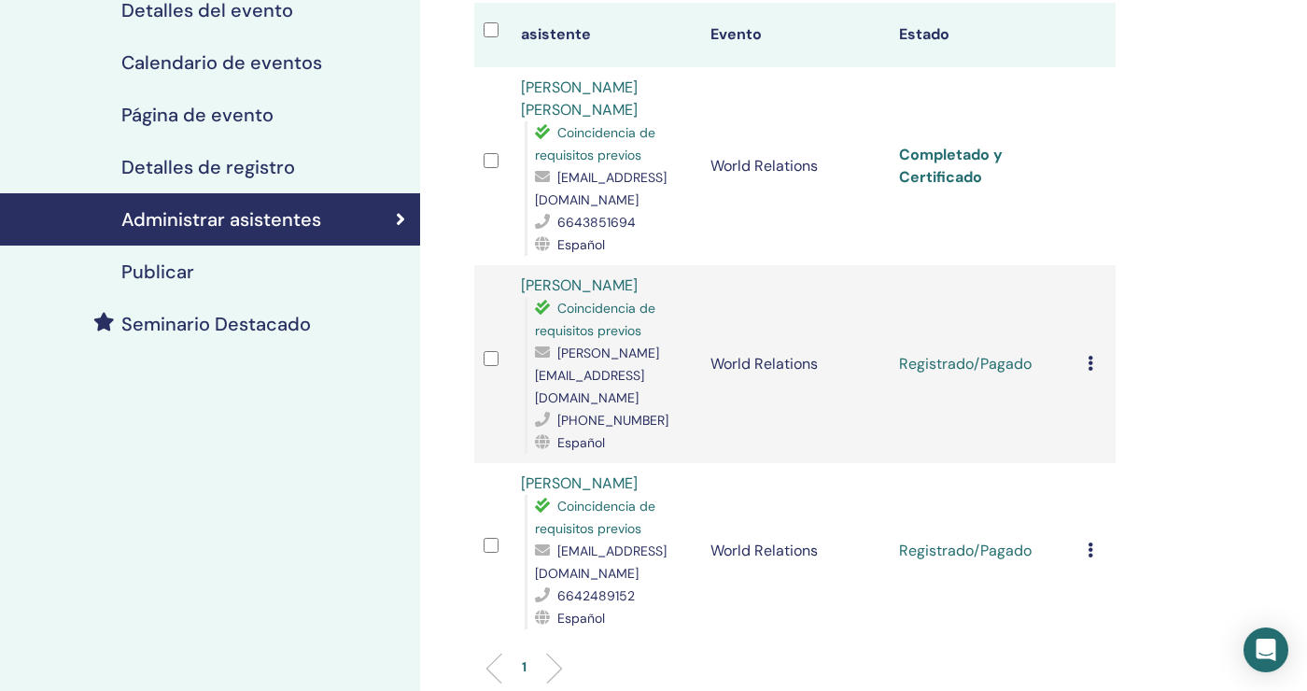
click at [951, 170] on link "Completado y Certificado" at bounding box center [951, 166] width 104 height 42
click at [972, 167] on link "Completado y Certificado" at bounding box center [951, 166] width 104 height 42
click at [952, 163] on link "Completado y Certificado" at bounding box center [951, 166] width 104 height 42
click at [968, 171] on link "Completado y Certificado" at bounding box center [951, 166] width 104 height 42
click at [942, 171] on link "Completado y Certificado" at bounding box center [951, 166] width 104 height 42
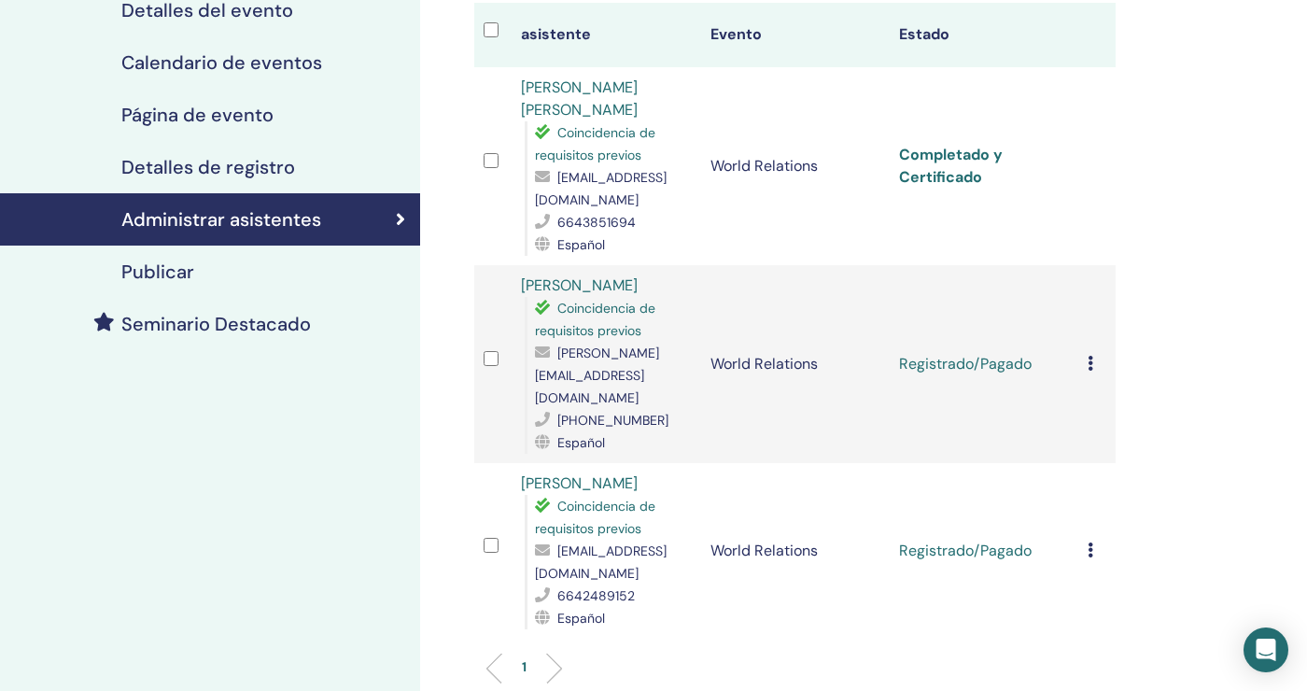
click at [966, 175] on link "Completado y Certificado" at bounding box center [951, 166] width 104 height 42
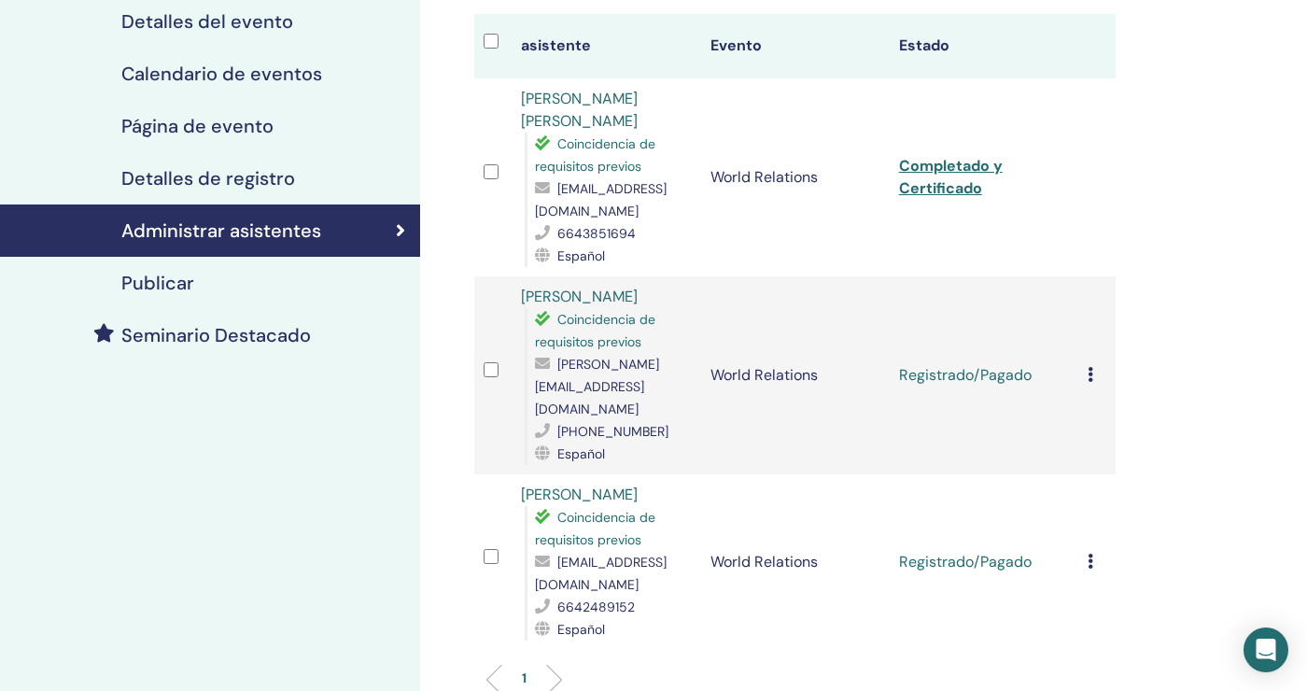
scroll to position [225, 0]
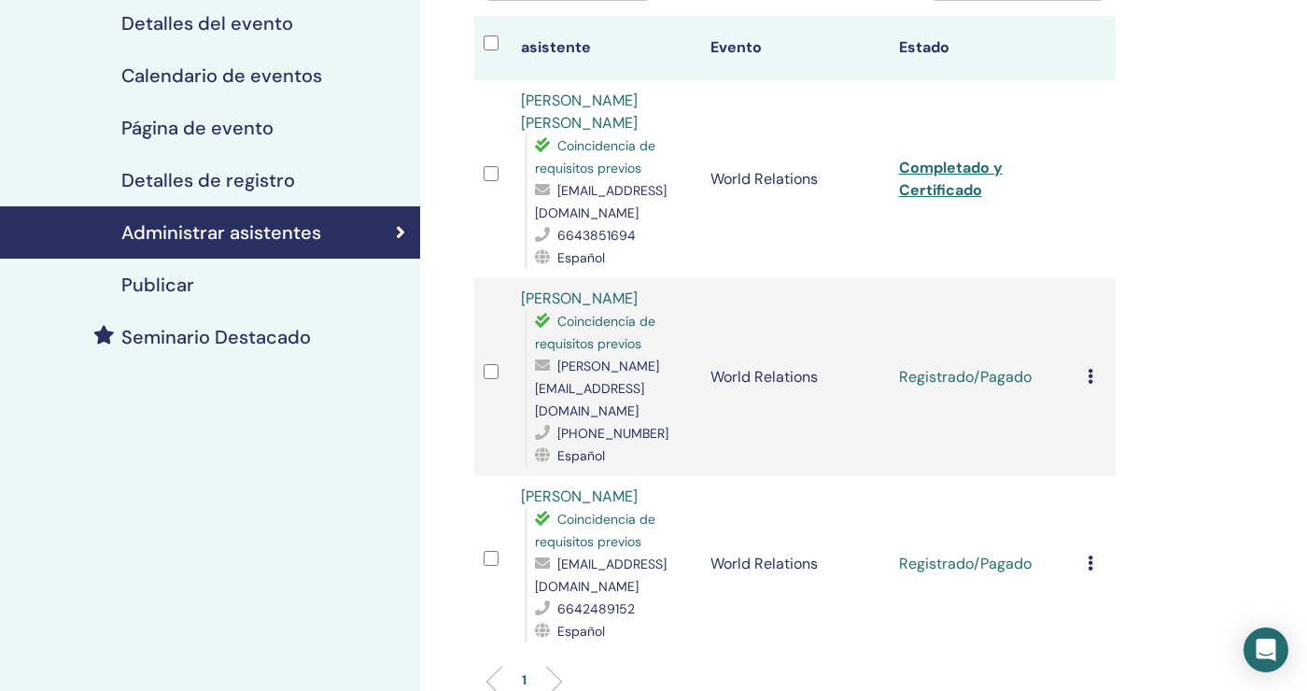
click at [1100, 369] on div "Cancelar registro No autocertificar Marcar como pagado Marcar como no pagado Ma…" at bounding box center [1096, 377] width 19 height 22
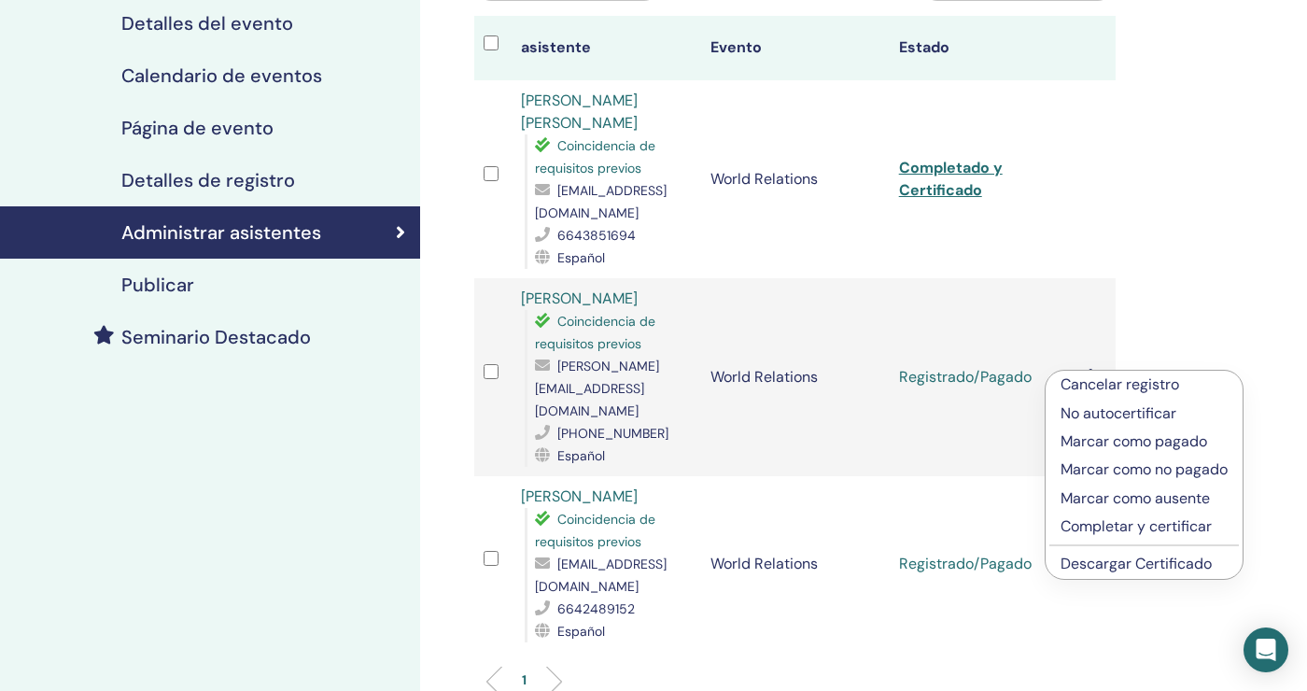
click at [1179, 530] on p "Completar y certificar" at bounding box center [1143, 526] width 167 height 22
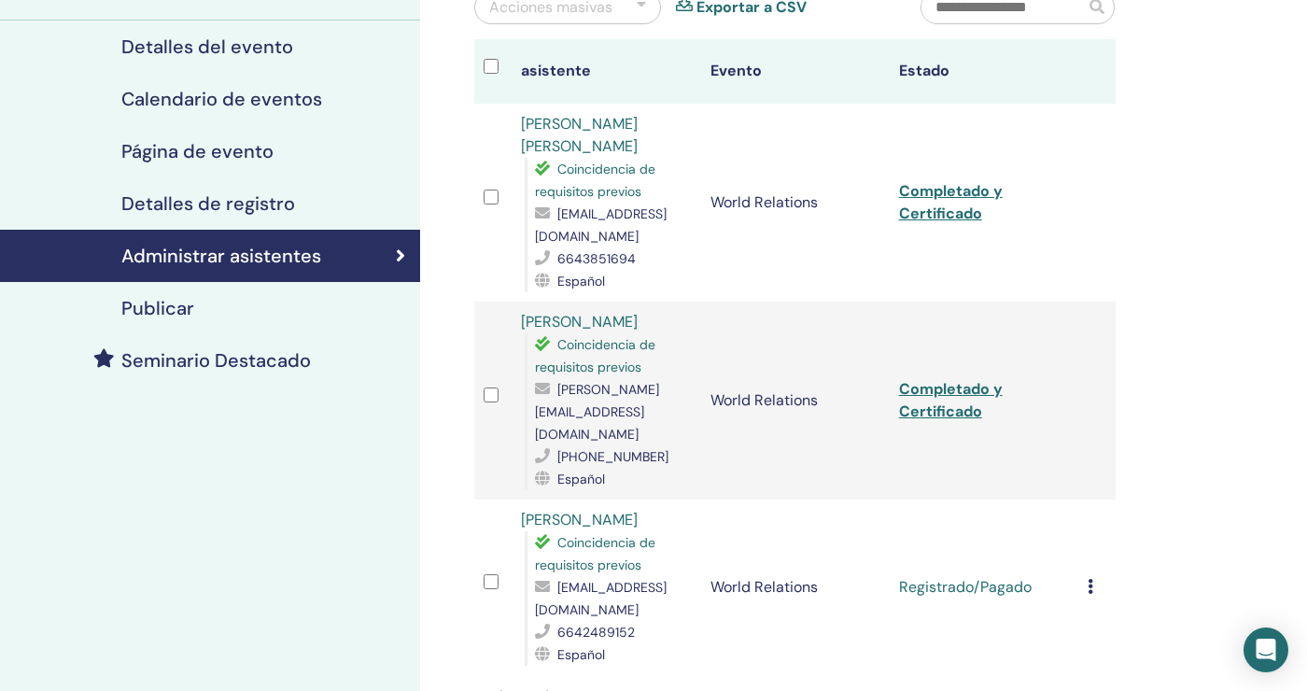
scroll to position [225, 0]
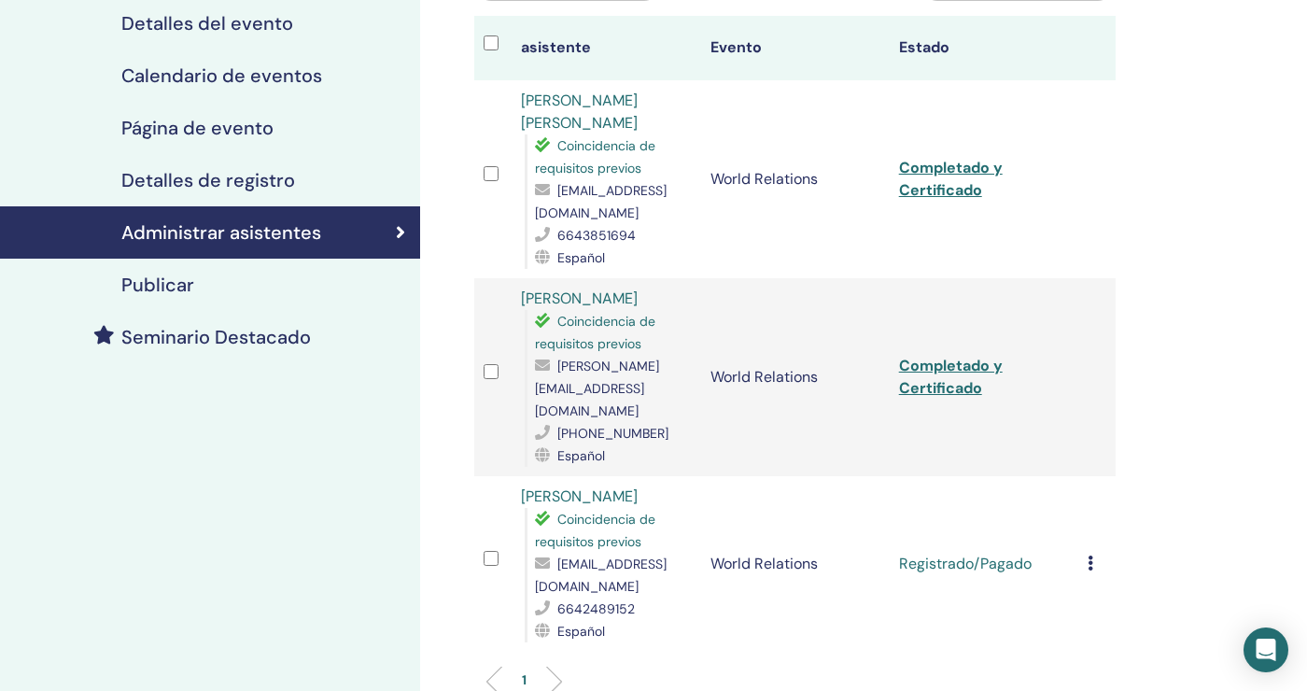
click at [1095, 553] on div "Cancelar registro No autocertificar Marcar como pagado Marcar como no pagado Ma…" at bounding box center [1096, 564] width 19 height 22
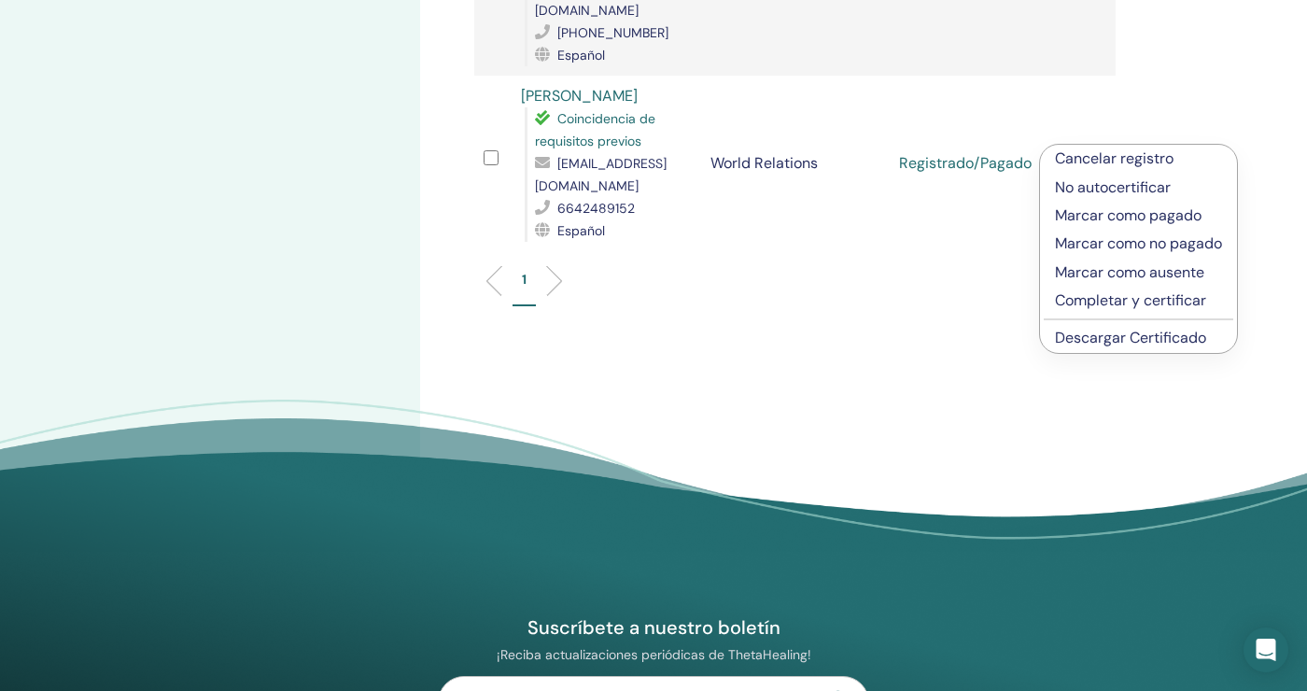
scroll to position [623, 0]
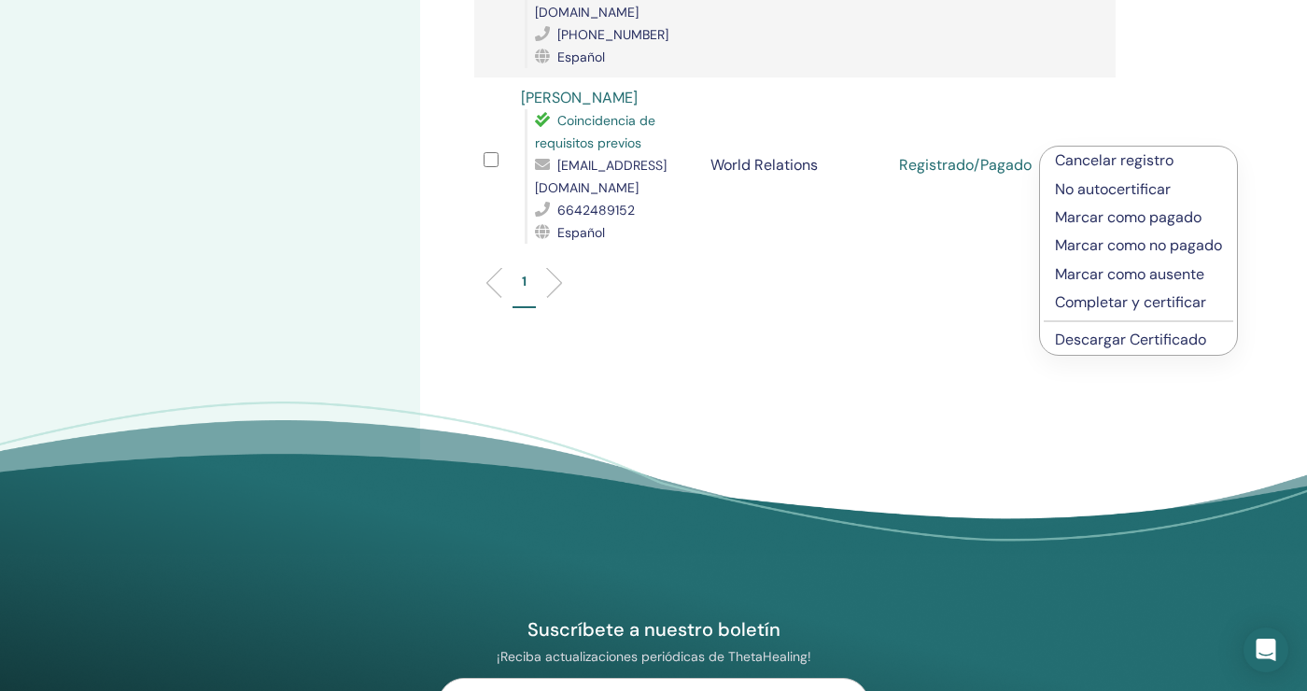
click at [1172, 294] on p "Completar y certificar" at bounding box center [1138, 302] width 167 height 22
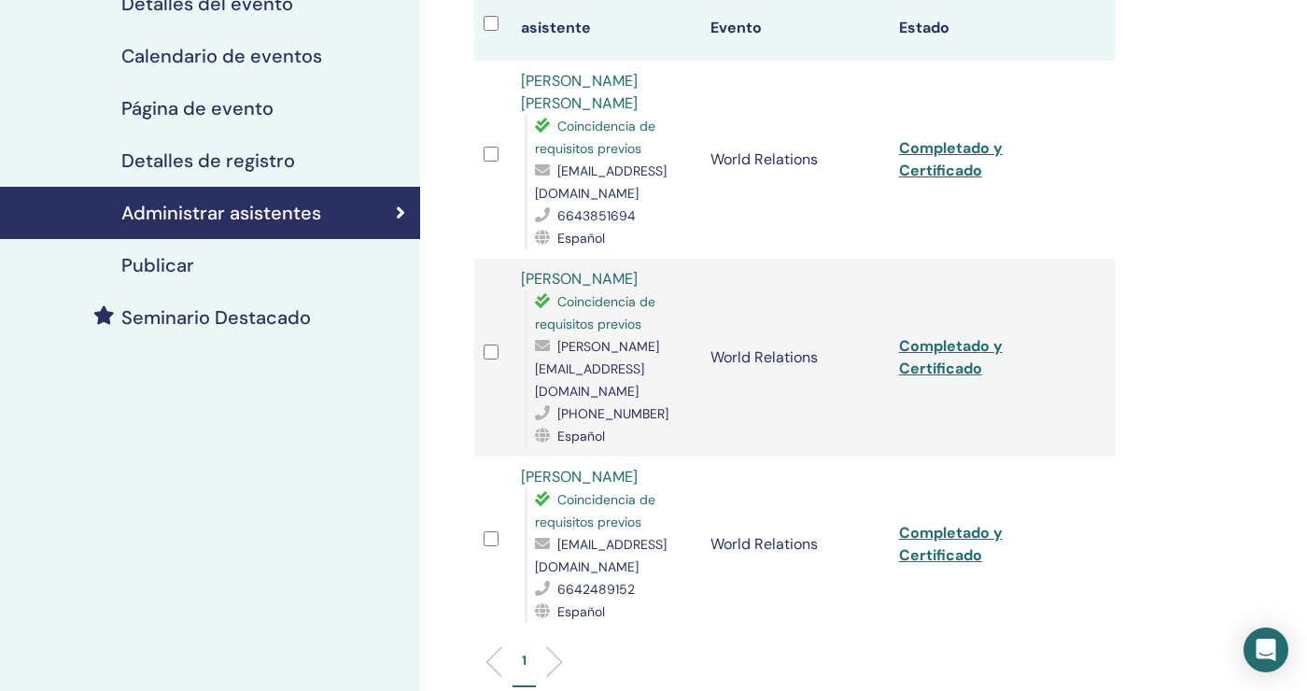
scroll to position [244, 0]
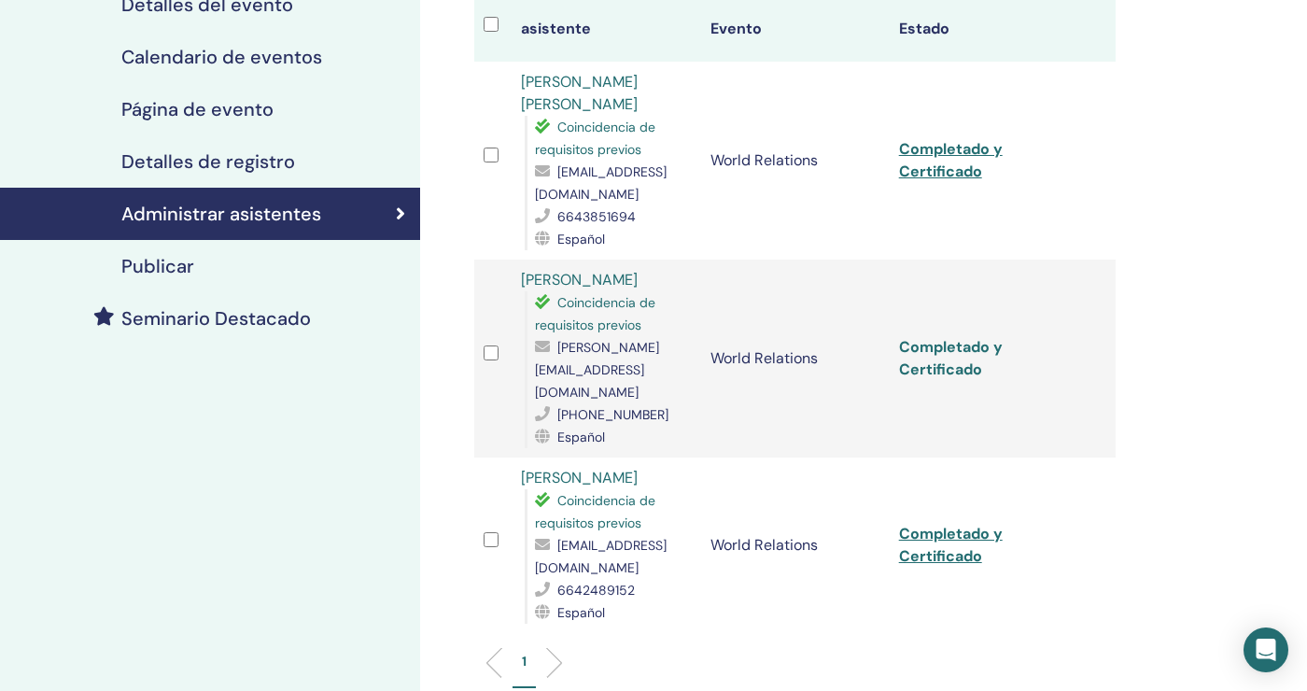
click at [958, 355] on link "Completado y Certificado" at bounding box center [951, 358] width 104 height 42
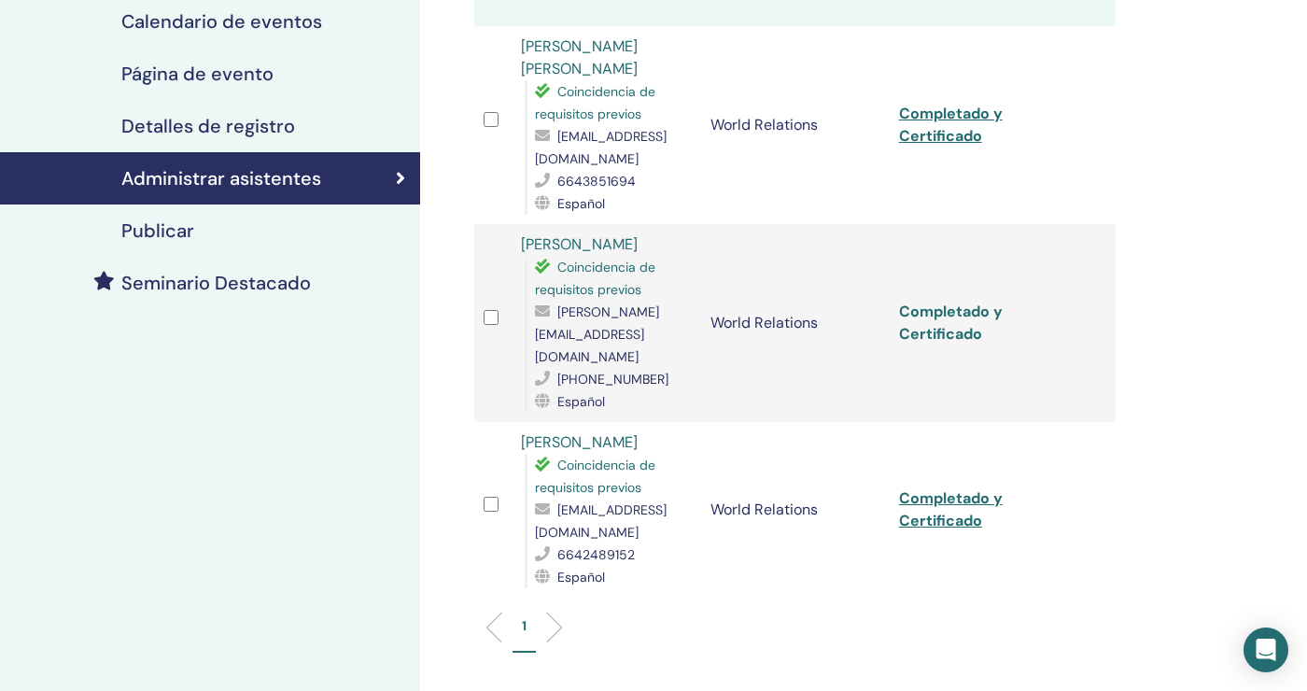
scroll to position [303, 0]
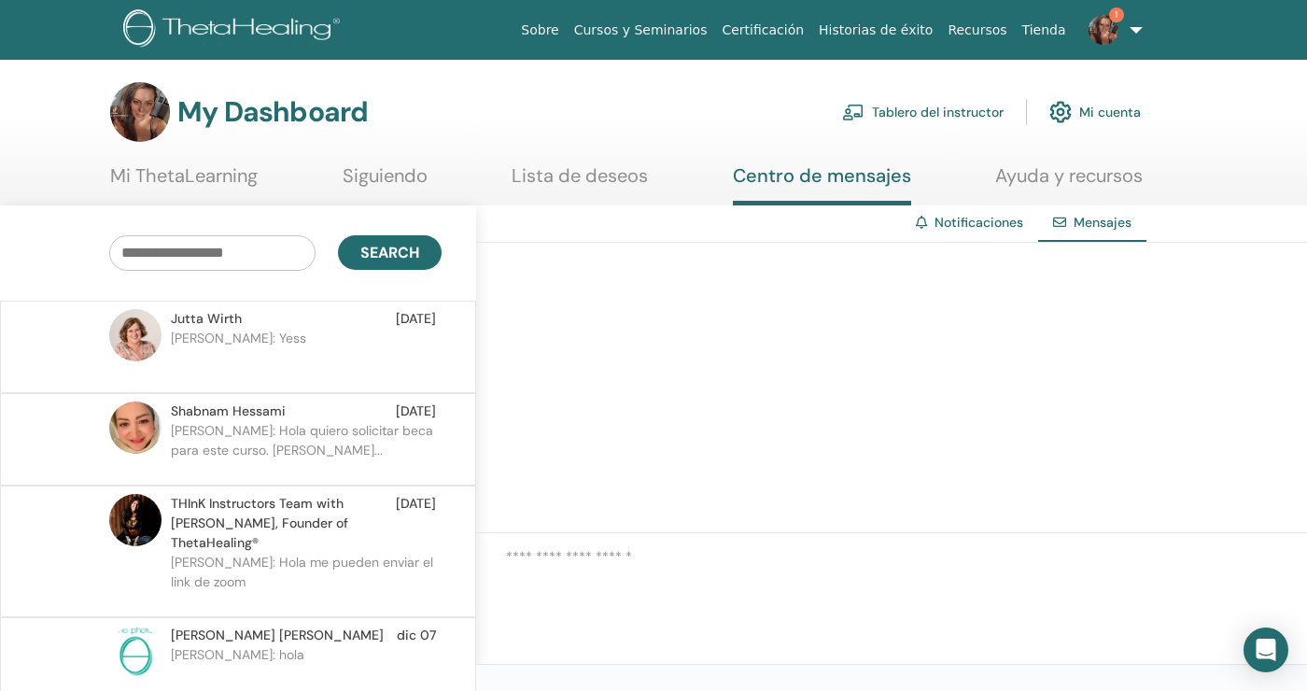
click at [974, 115] on link "Tablero del instructor" at bounding box center [922, 111] width 161 height 41
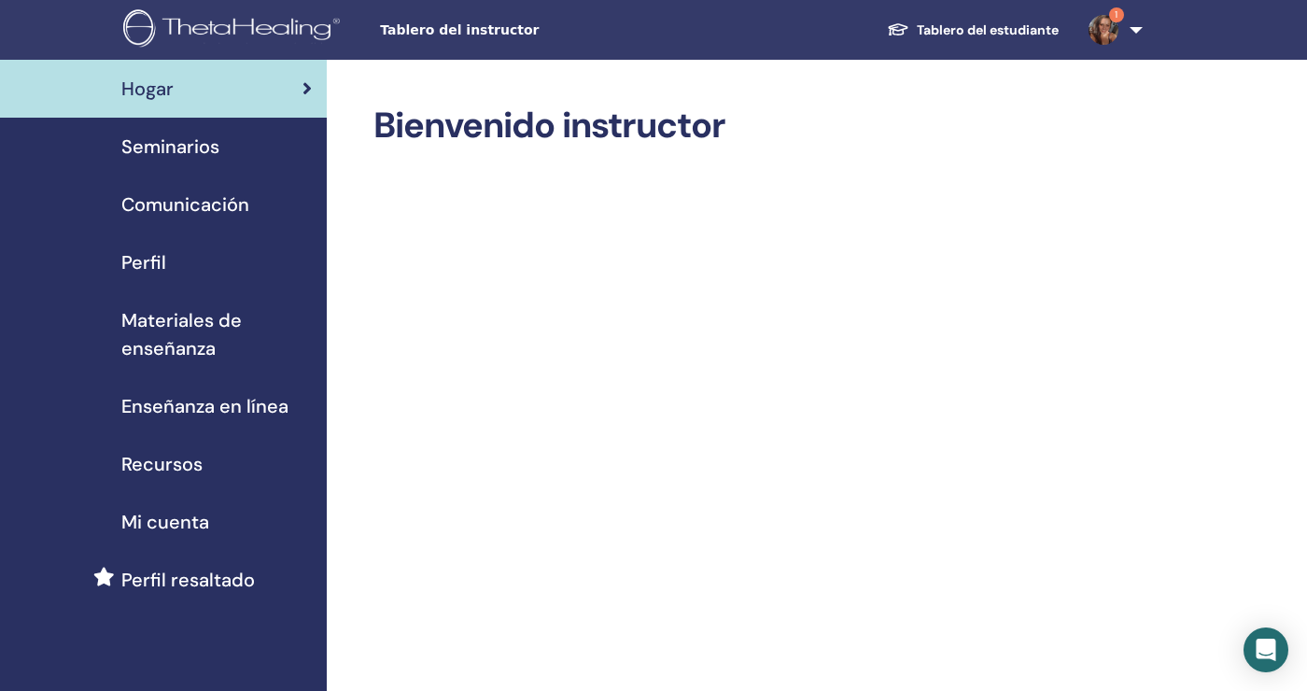
click at [178, 525] on span "Mi cuenta" at bounding box center [165, 522] width 88 height 28
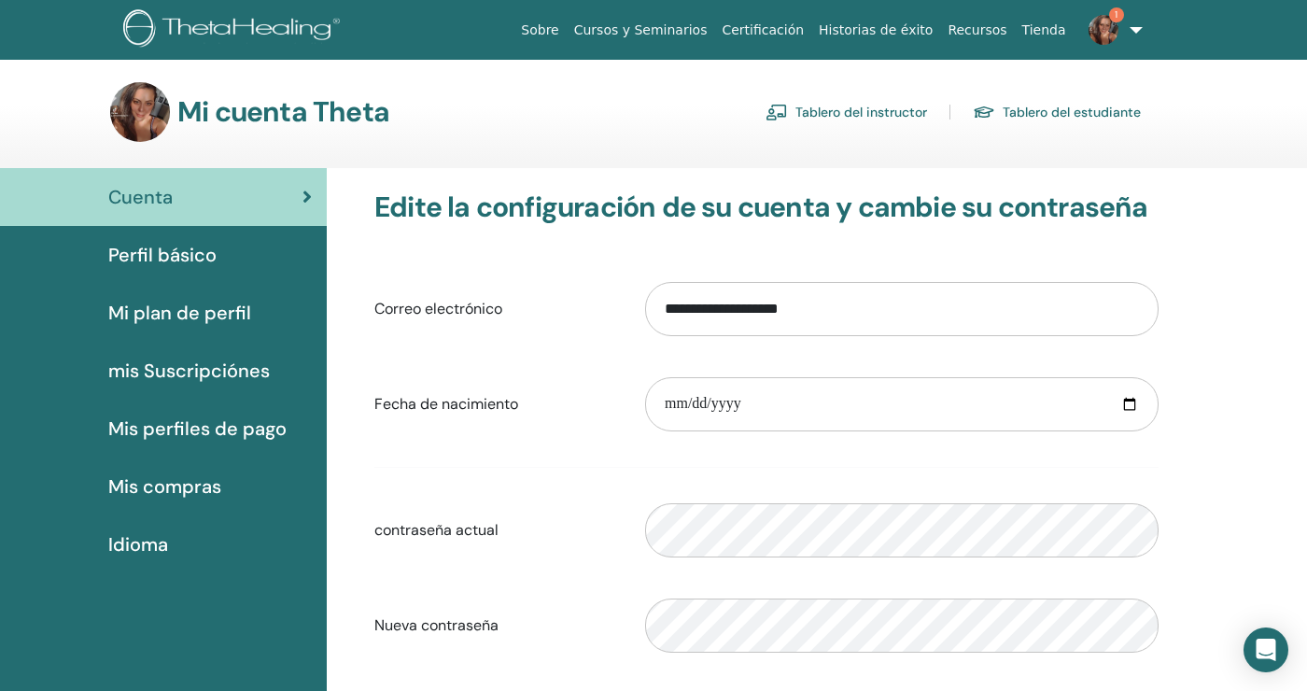
click at [224, 427] on span "Mis perfiles de pago" at bounding box center [197, 428] width 178 height 28
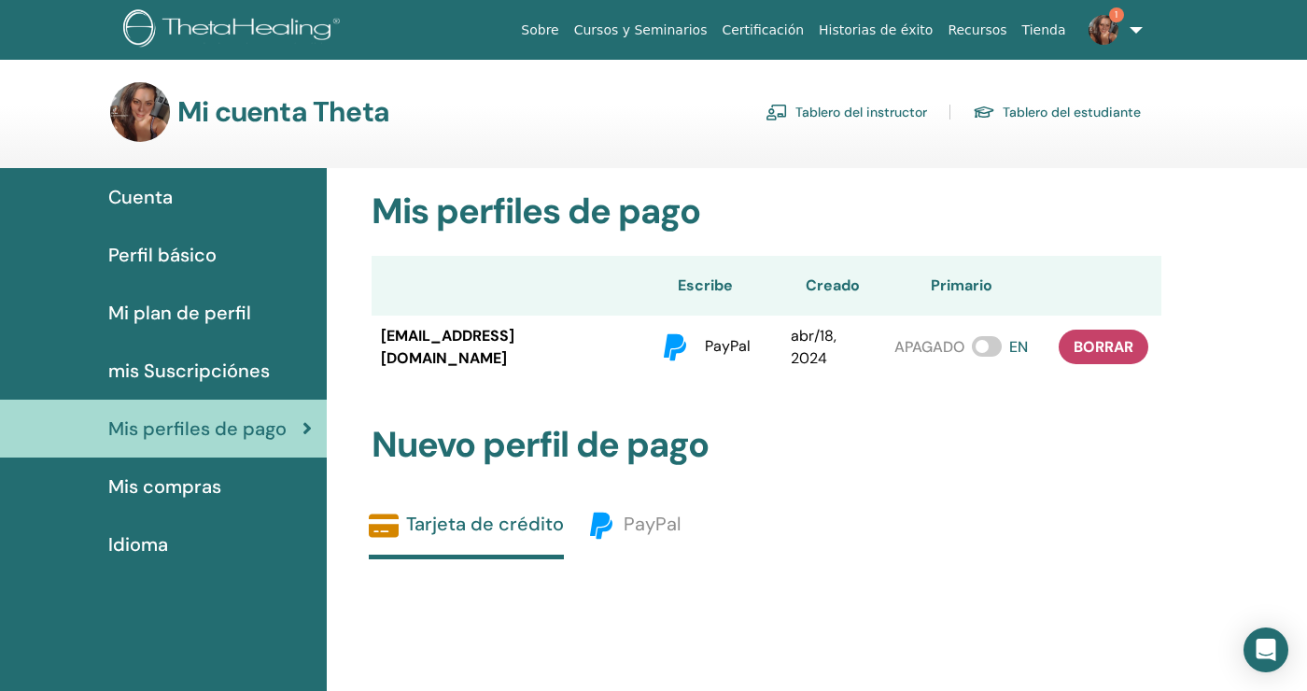
click at [167, 484] on span "Mis compras" at bounding box center [164, 486] width 113 height 28
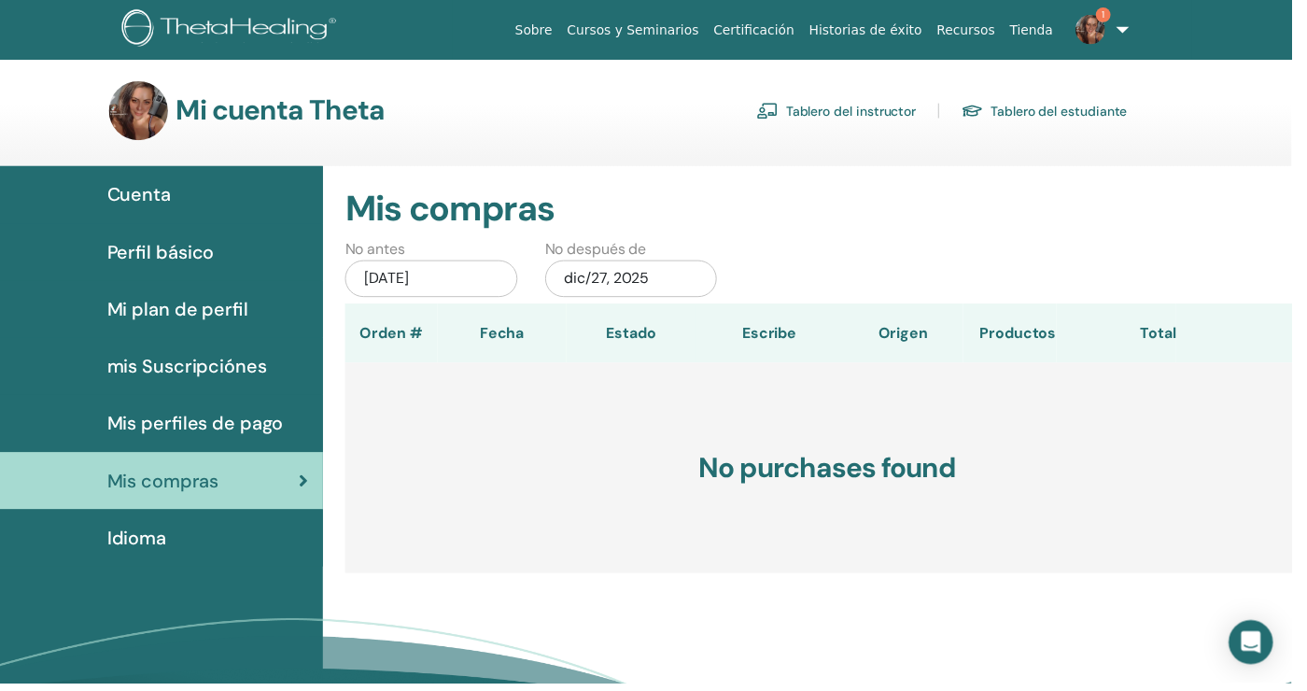
click at [186, 269] on link "Perfil básico" at bounding box center [163, 255] width 327 height 58
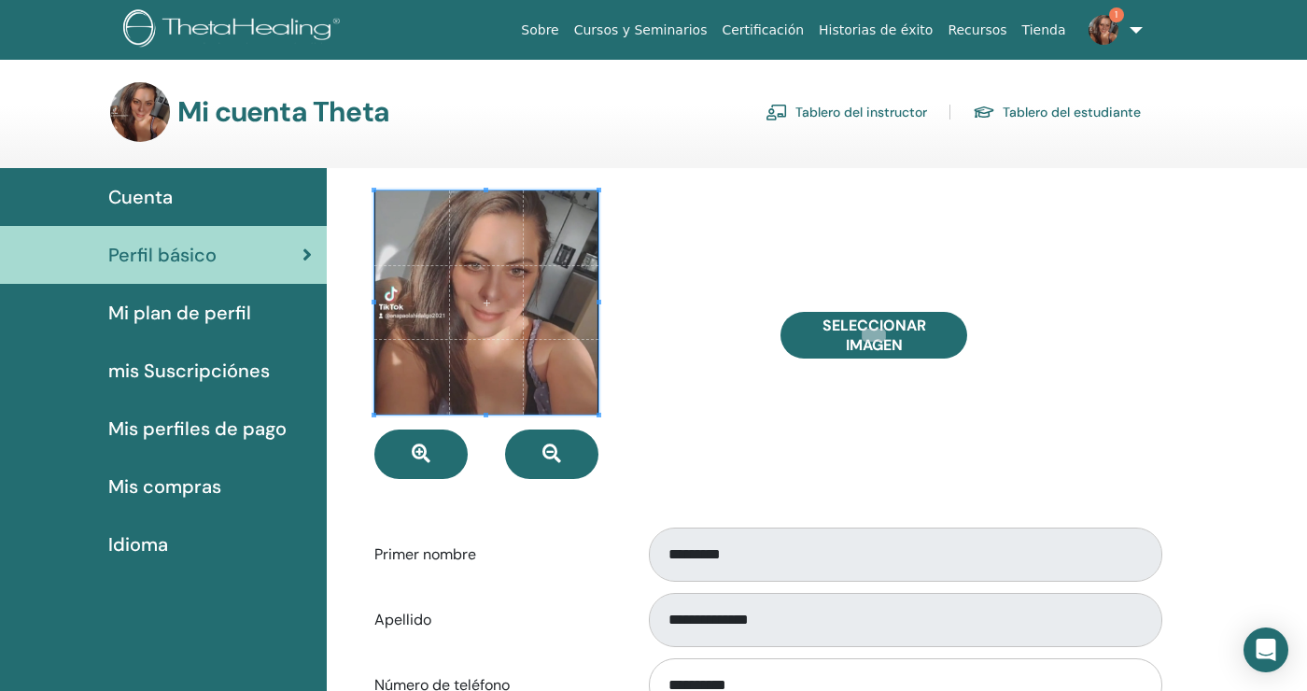
click at [153, 195] on span "Cuenta" at bounding box center [140, 197] width 64 height 28
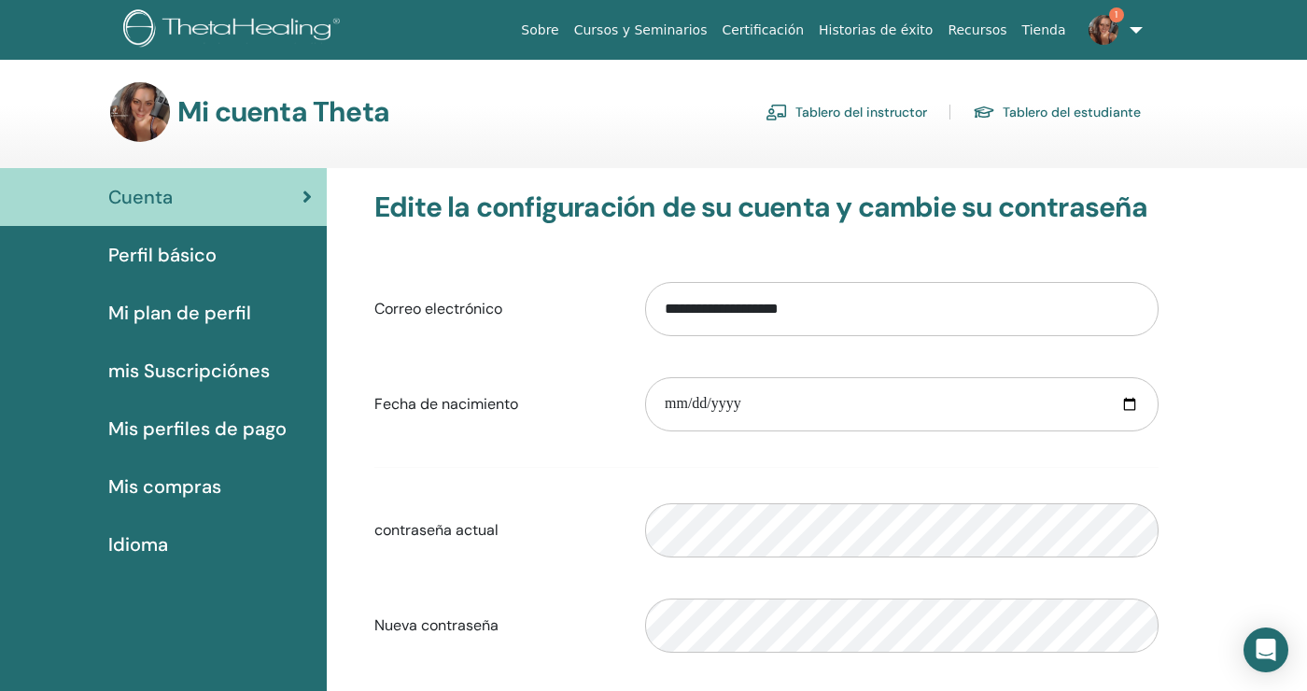
click at [908, 114] on link "Tablero del instructor" at bounding box center [845, 112] width 161 height 30
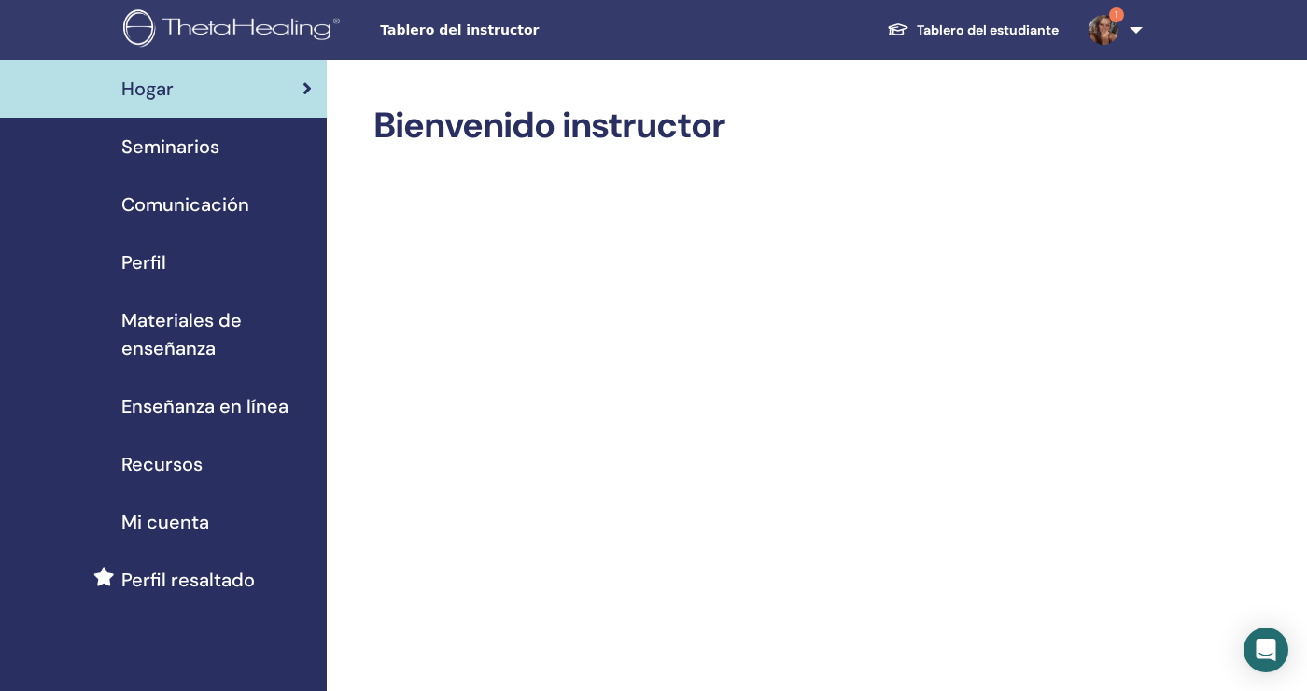
click at [196, 341] on span "Materiales de enseñanza" at bounding box center [216, 334] width 190 height 56
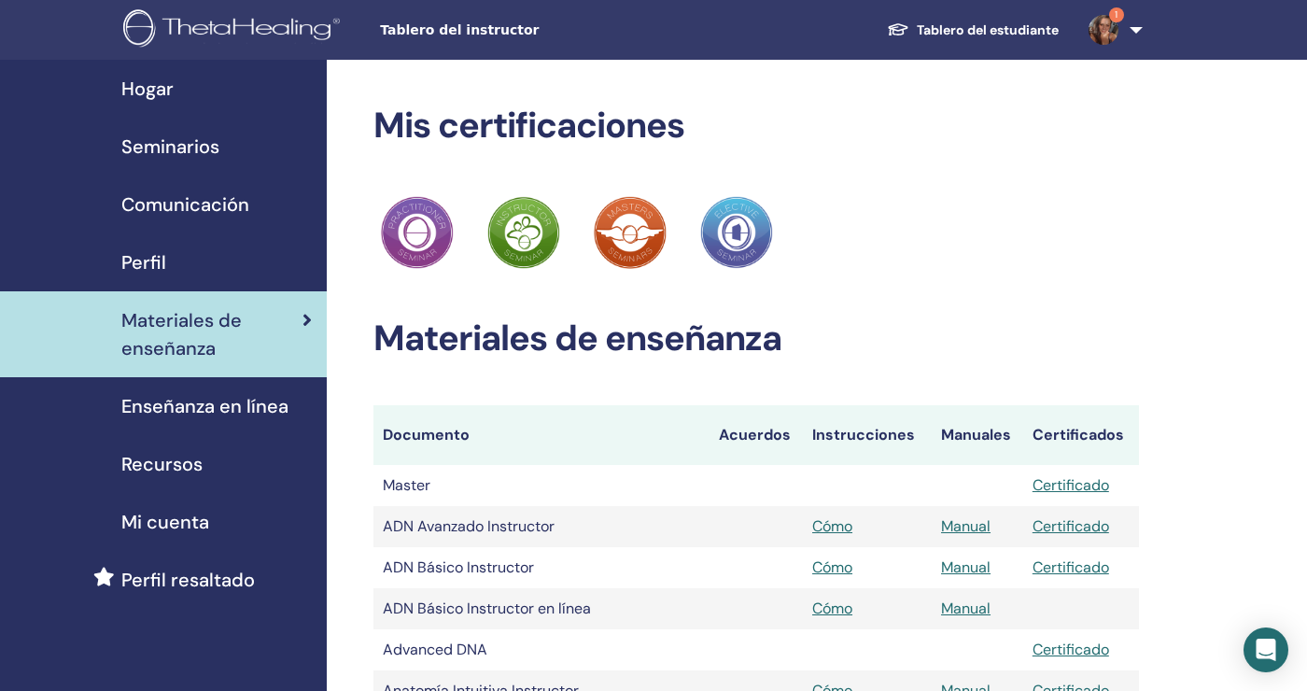
click at [185, 153] on span "Seminarios" at bounding box center [170, 147] width 98 height 28
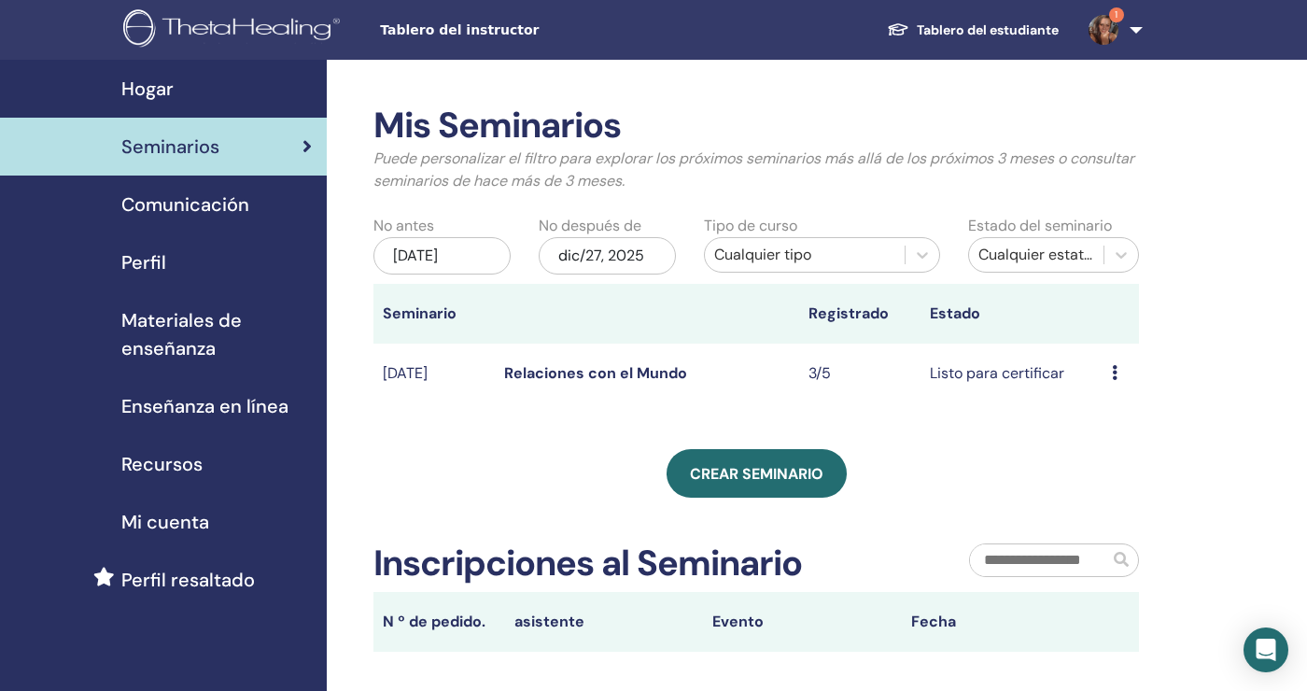
click at [1114, 376] on icon at bounding box center [1115, 372] width 6 height 15
click at [1101, 394] on link "Avance" at bounding box center [1101, 391] width 50 height 20
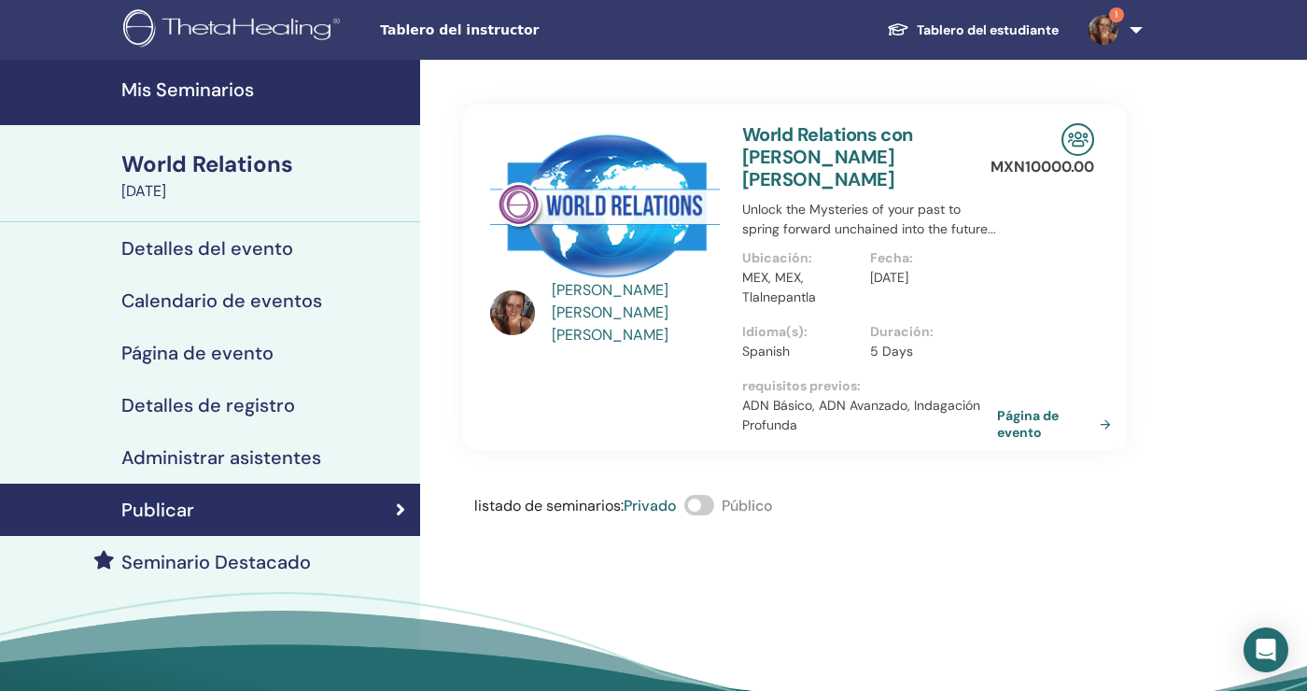
click at [281, 459] on h4 "Administrar asistentes" at bounding box center [221, 457] width 200 height 22
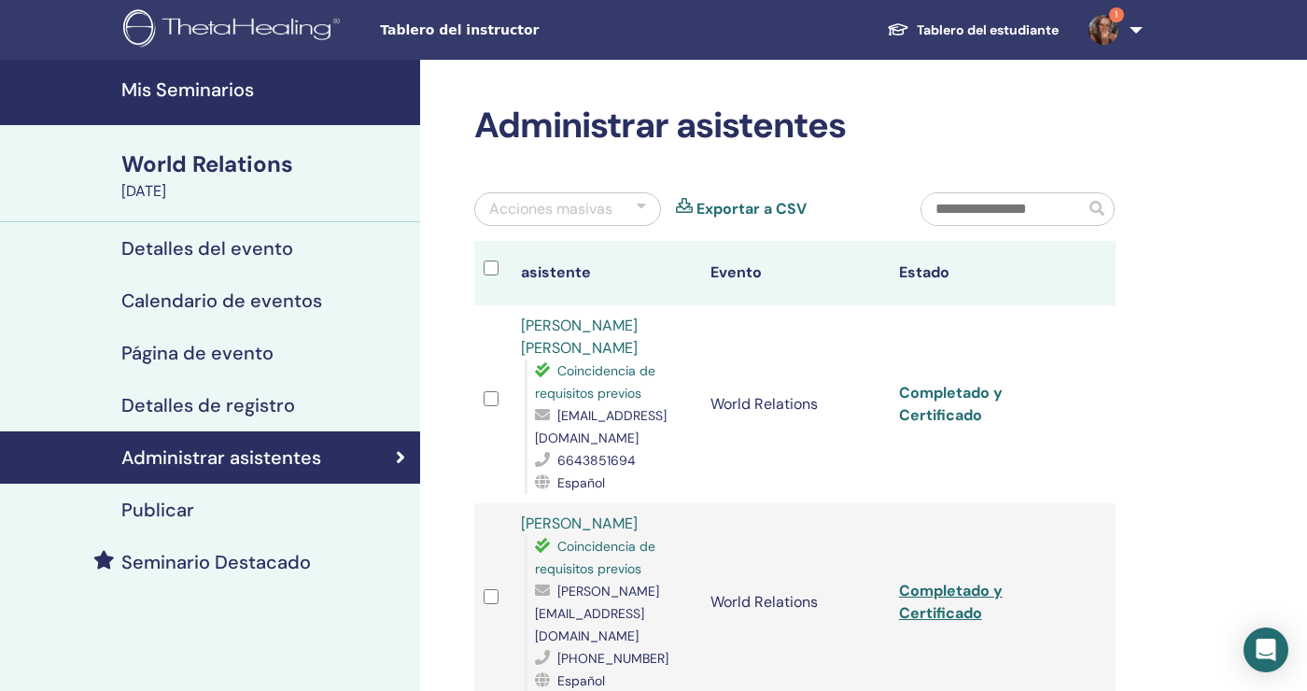
click at [956, 408] on link "Completado y Certificado" at bounding box center [951, 404] width 104 height 42
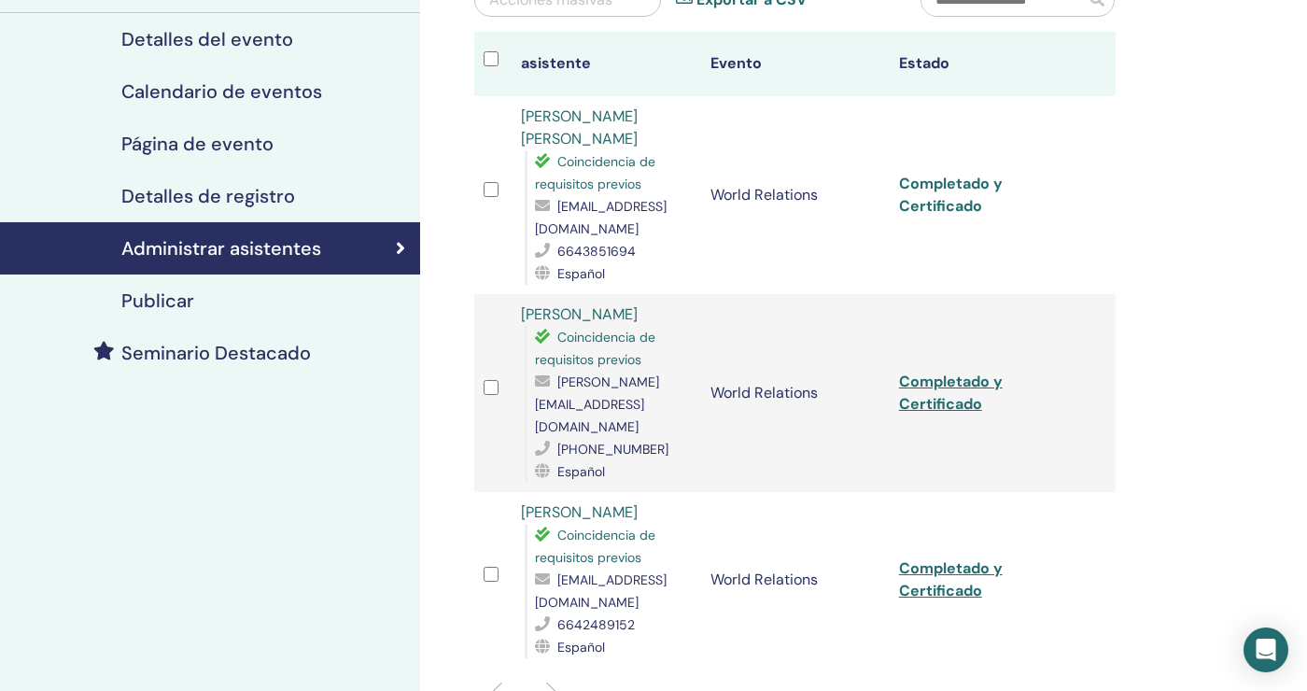
scroll to position [207, 0]
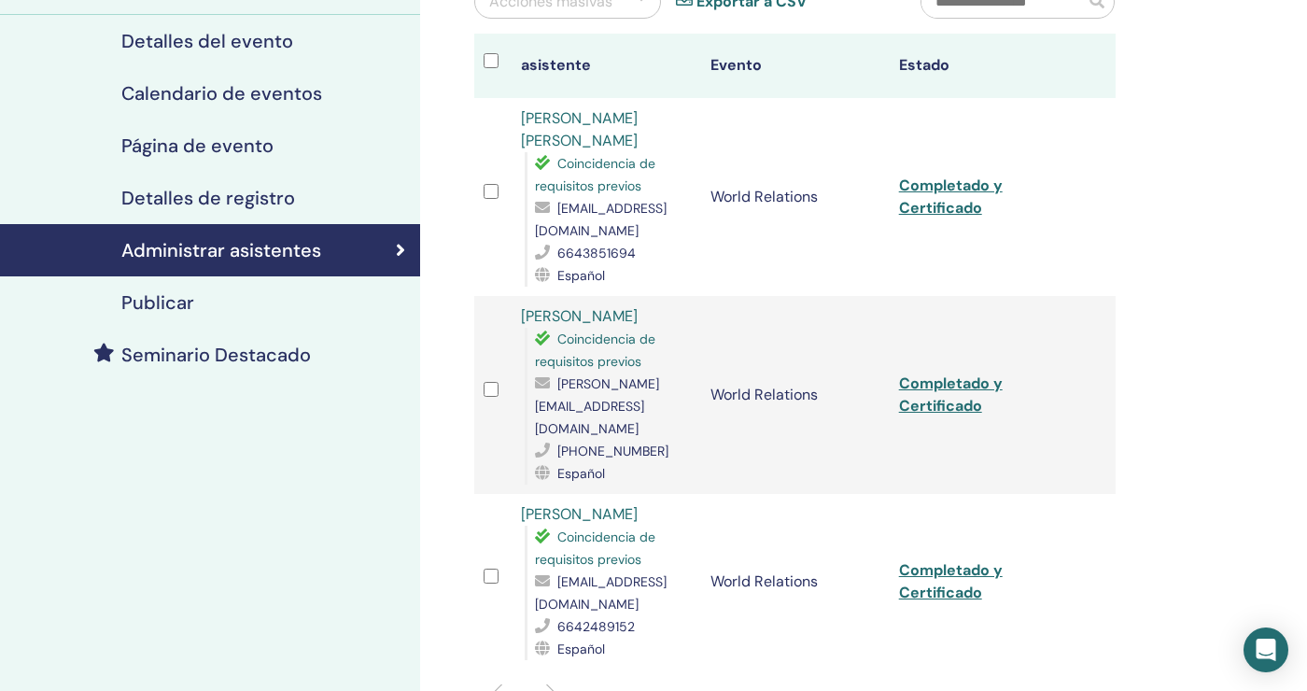
click at [953, 378] on link "Completado y Certificado" at bounding box center [951, 394] width 104 height 42
click at [953, 567] on link "Completado y Certificado" at bounding box center [951, 581] width 104 height 42
